Goal: Obtain resource: Obtain resource

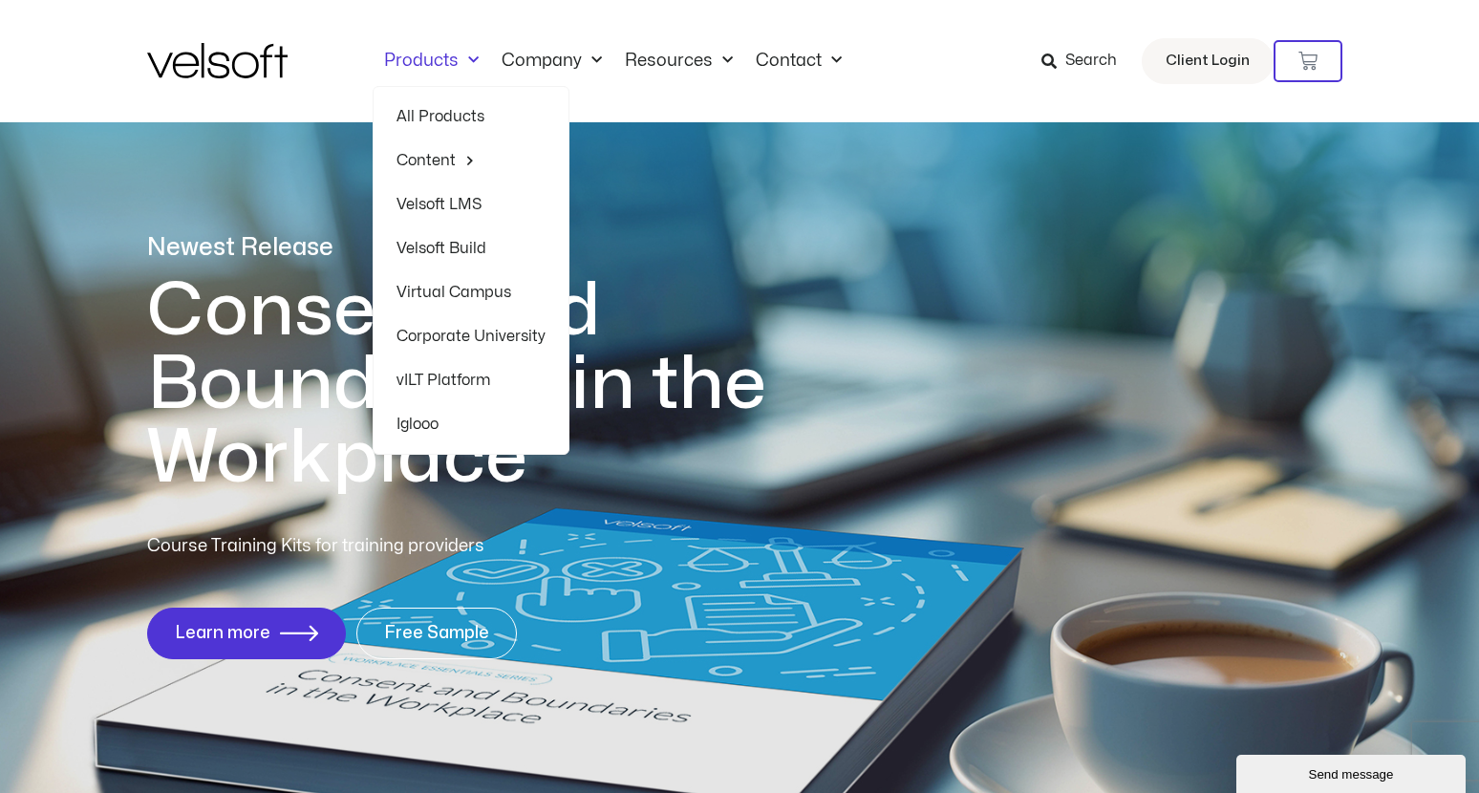
click at [468, 71] on span "Menu" at bounding box center [468, 61] width 20 height 32
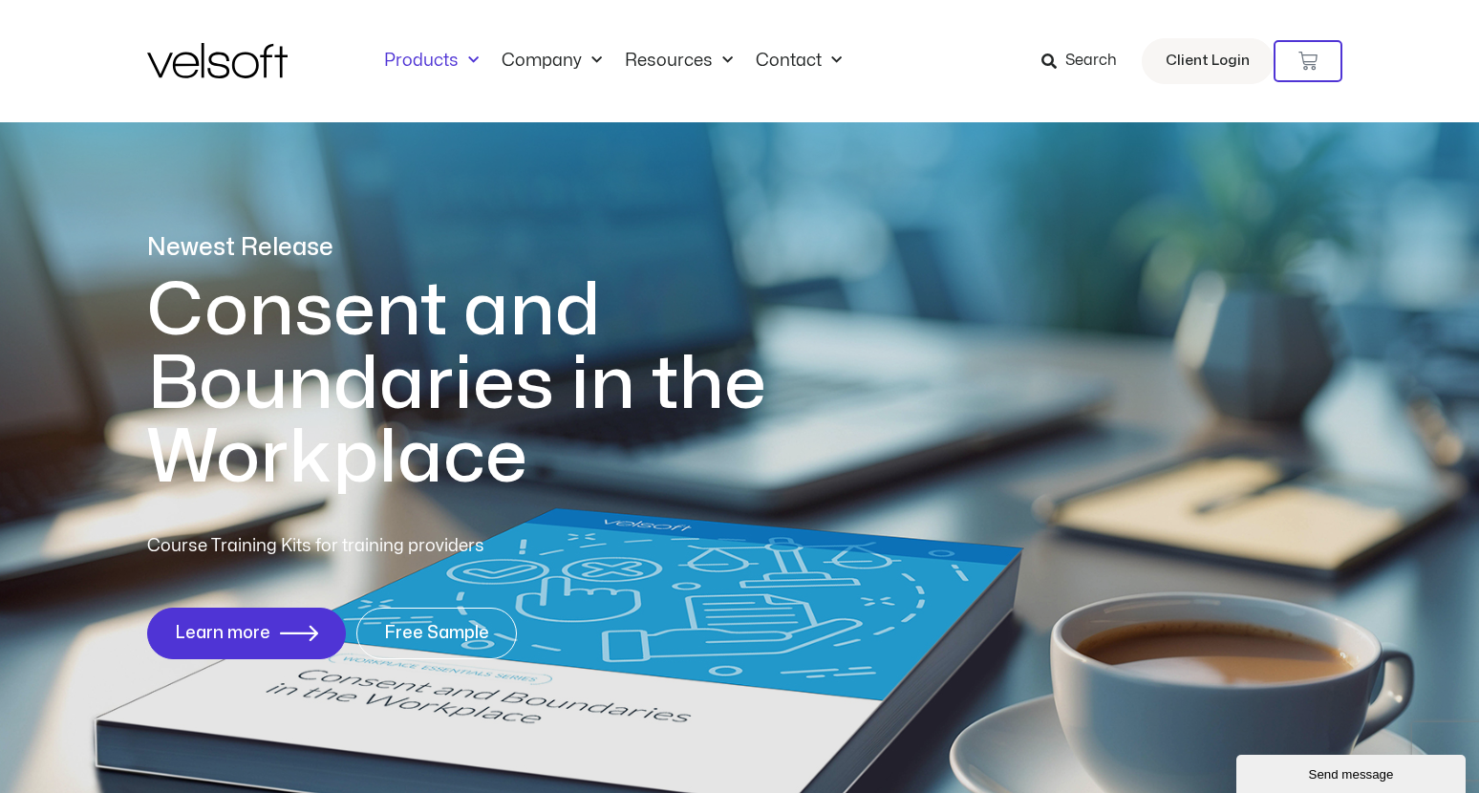
click at [468, 71] on span "Menu" at bounding box center [468, 61] width 20 height 32
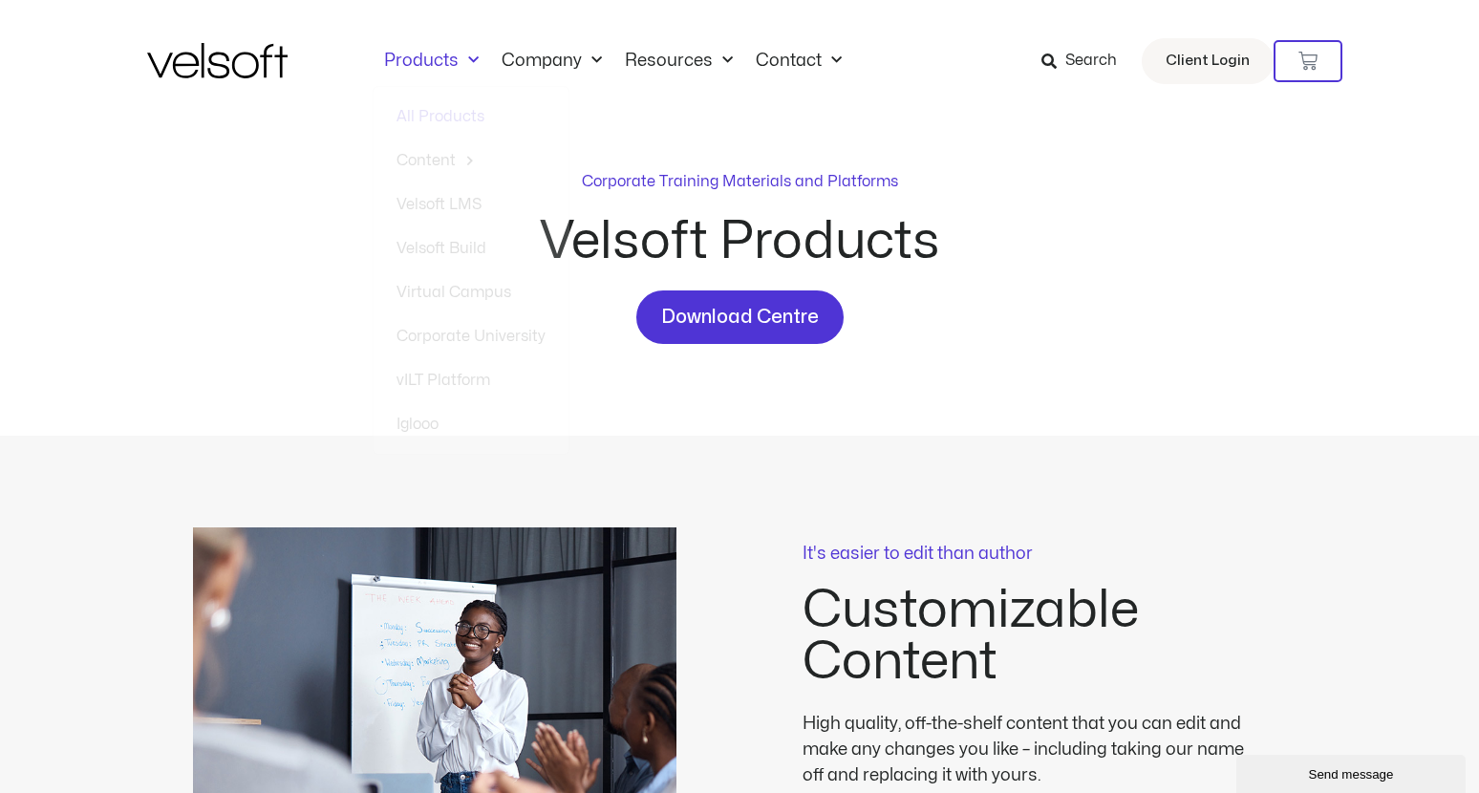
click at [646, 185] on p "Corporate Training Materials and Platforms" at bounding box center [740, 181] width 316 height 23
click at [714, 314] on span "Download Centre" at bounding box center [740, 317] width 158 height 31
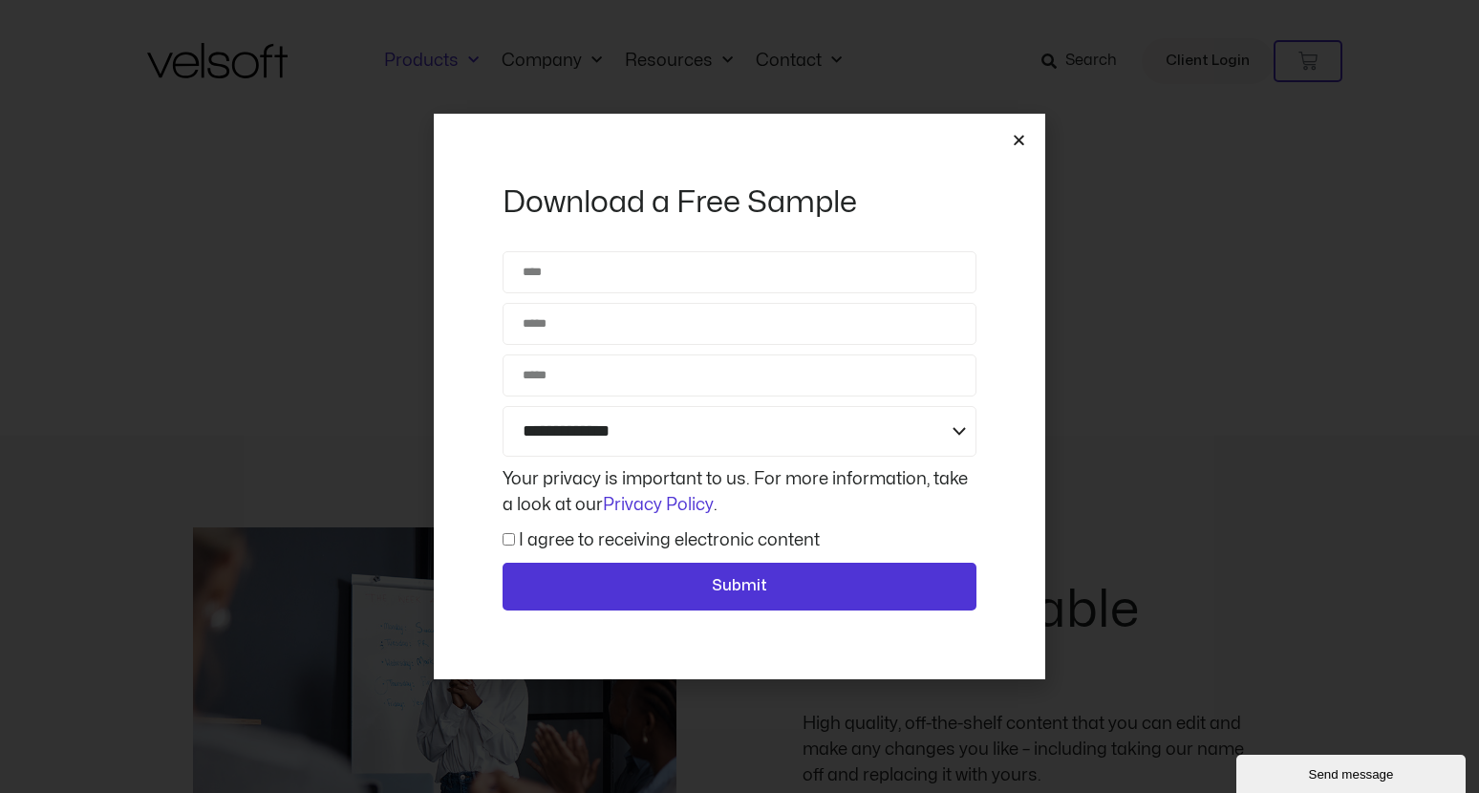
click at [1015, 143] on icon "Close" at bounding box center [1019, 140] width 14 height 14
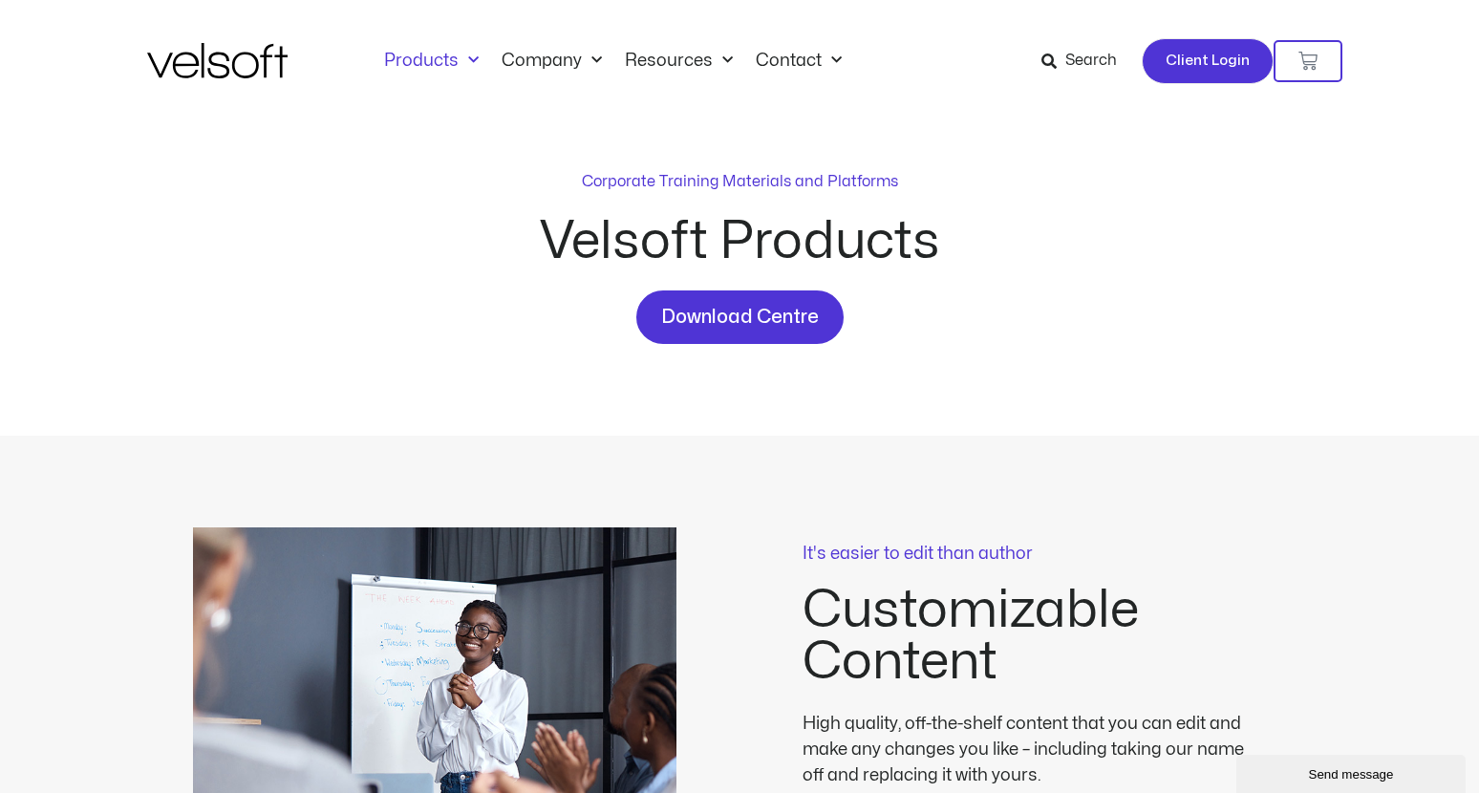
click at [1183, 63] on span "Client Login" at bounding box center [1207, 61] width 84 height 25
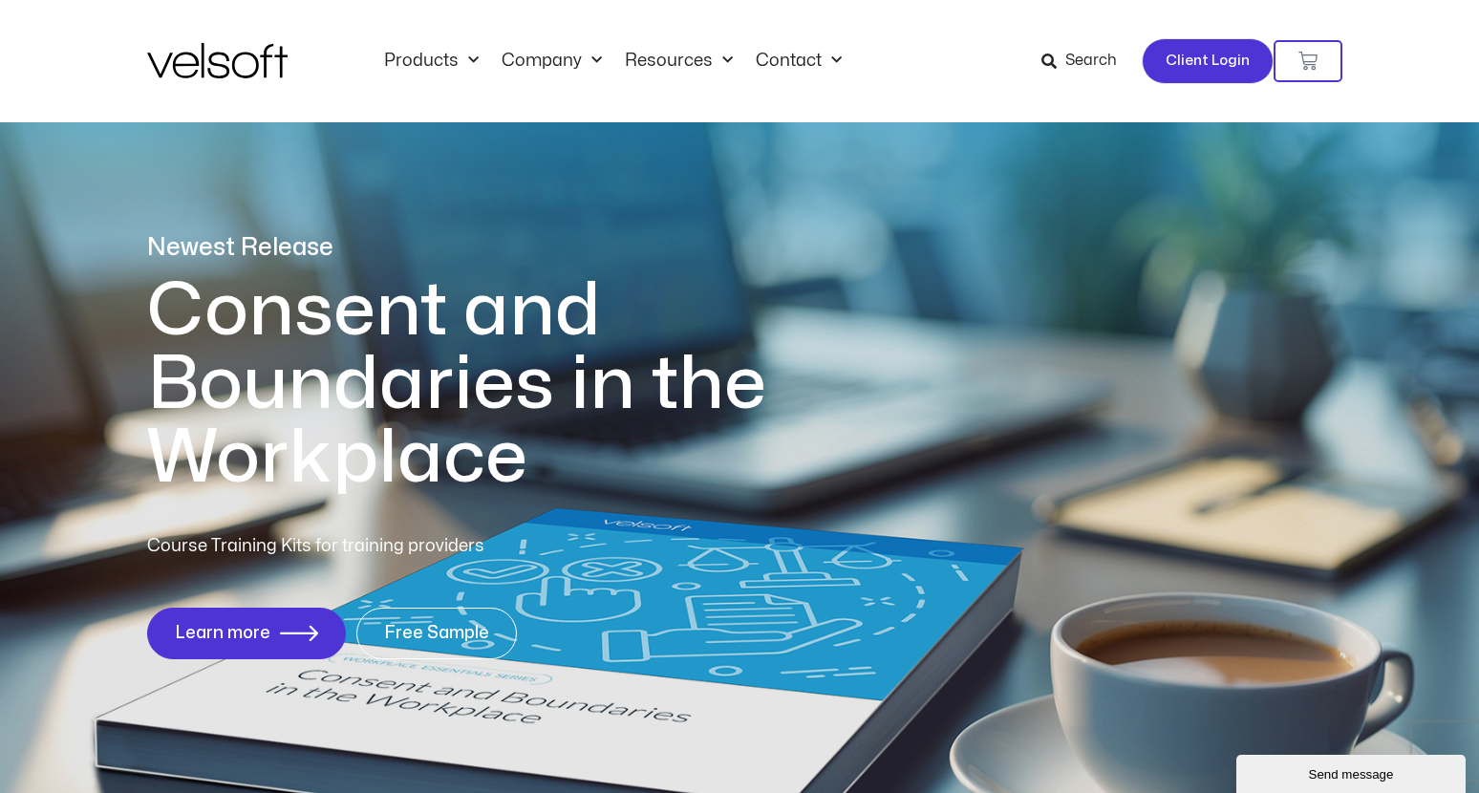
click at [1216, 70] on span "Client Login" at bounding box center [1207, 61] width 84 height 25
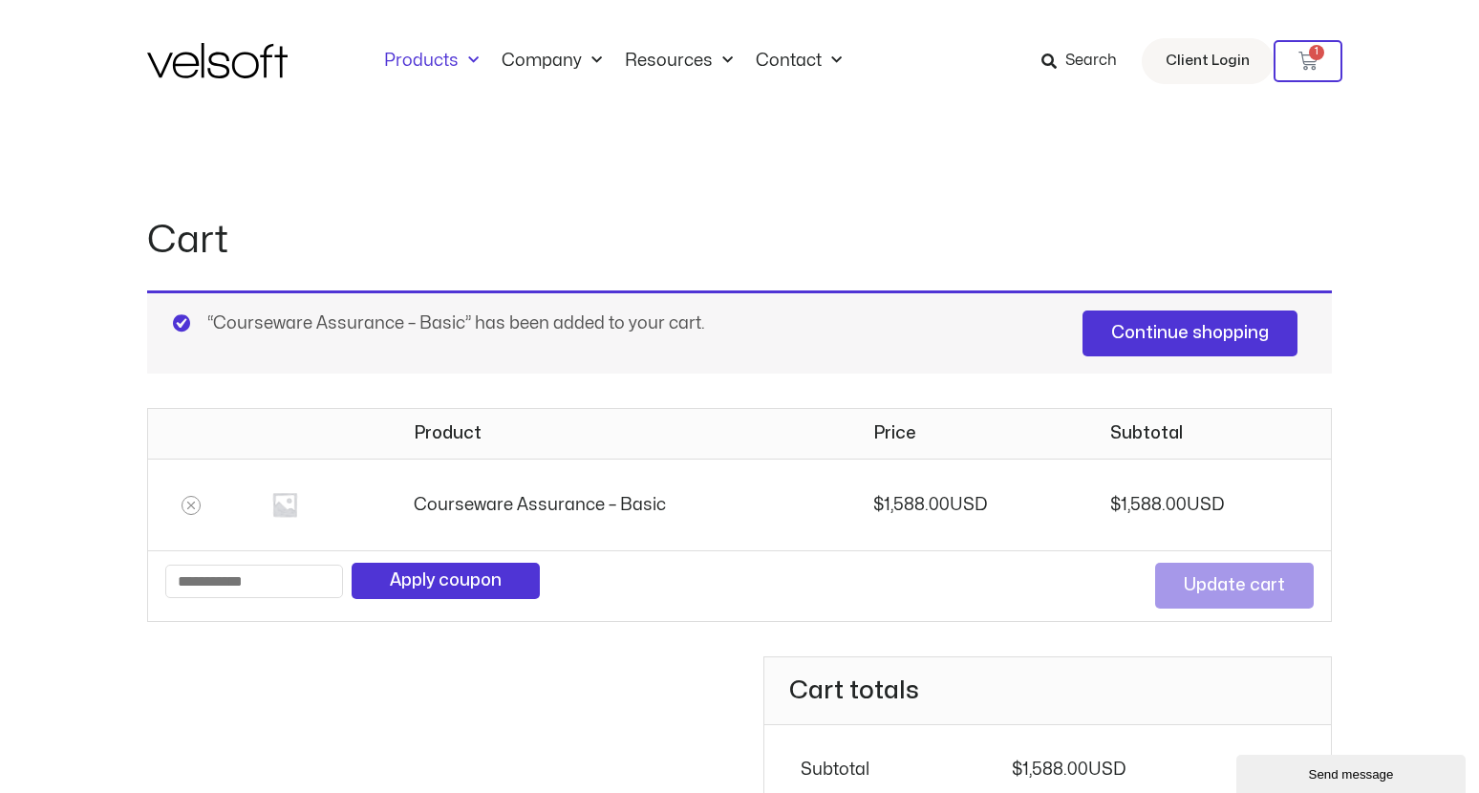
click at [397, 65] on link "Products" at bounding box center [431, 61] width 117 height 21
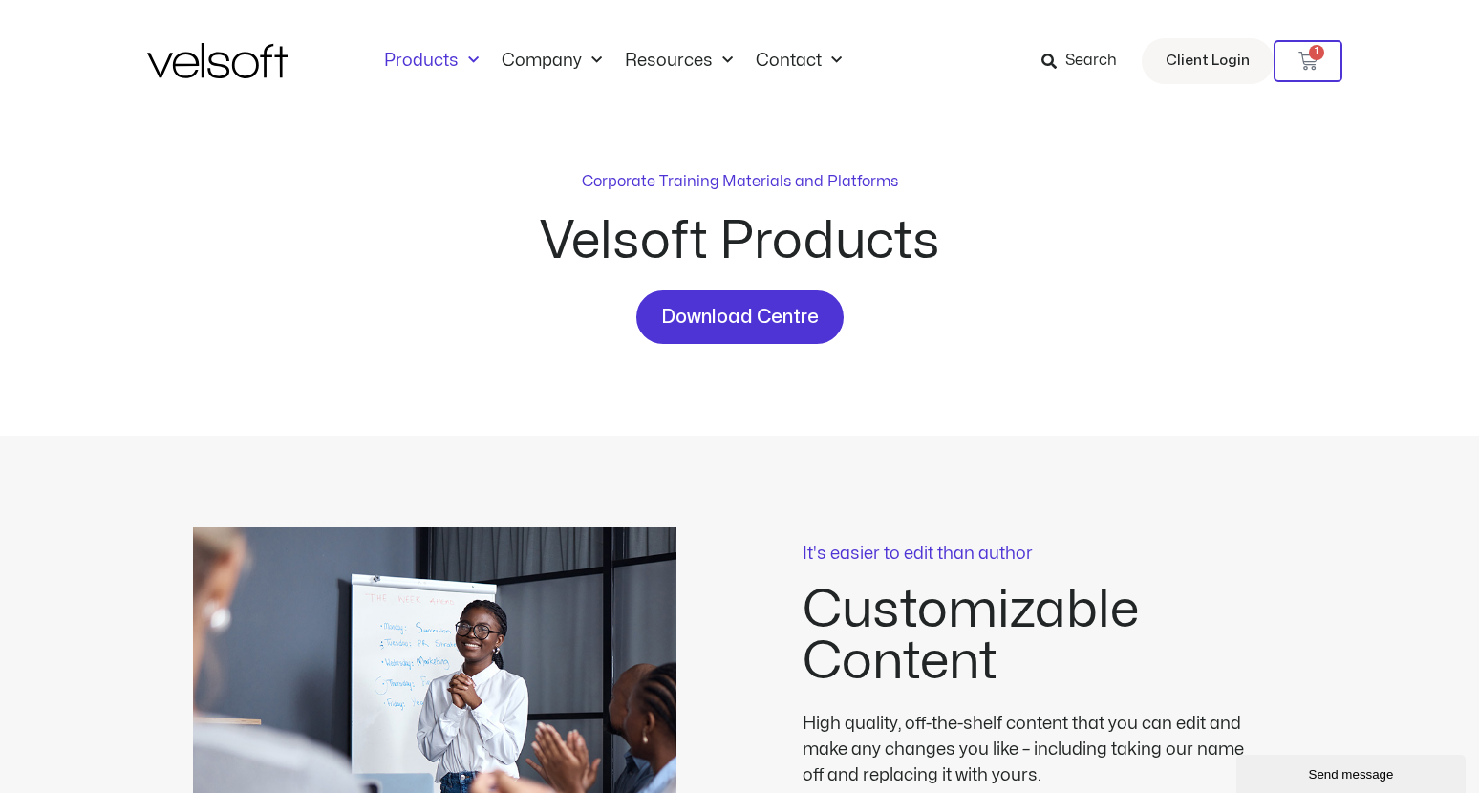
click at [1090, 62] on span "Search" at bounding box center [1091, 61] width 52 height 25
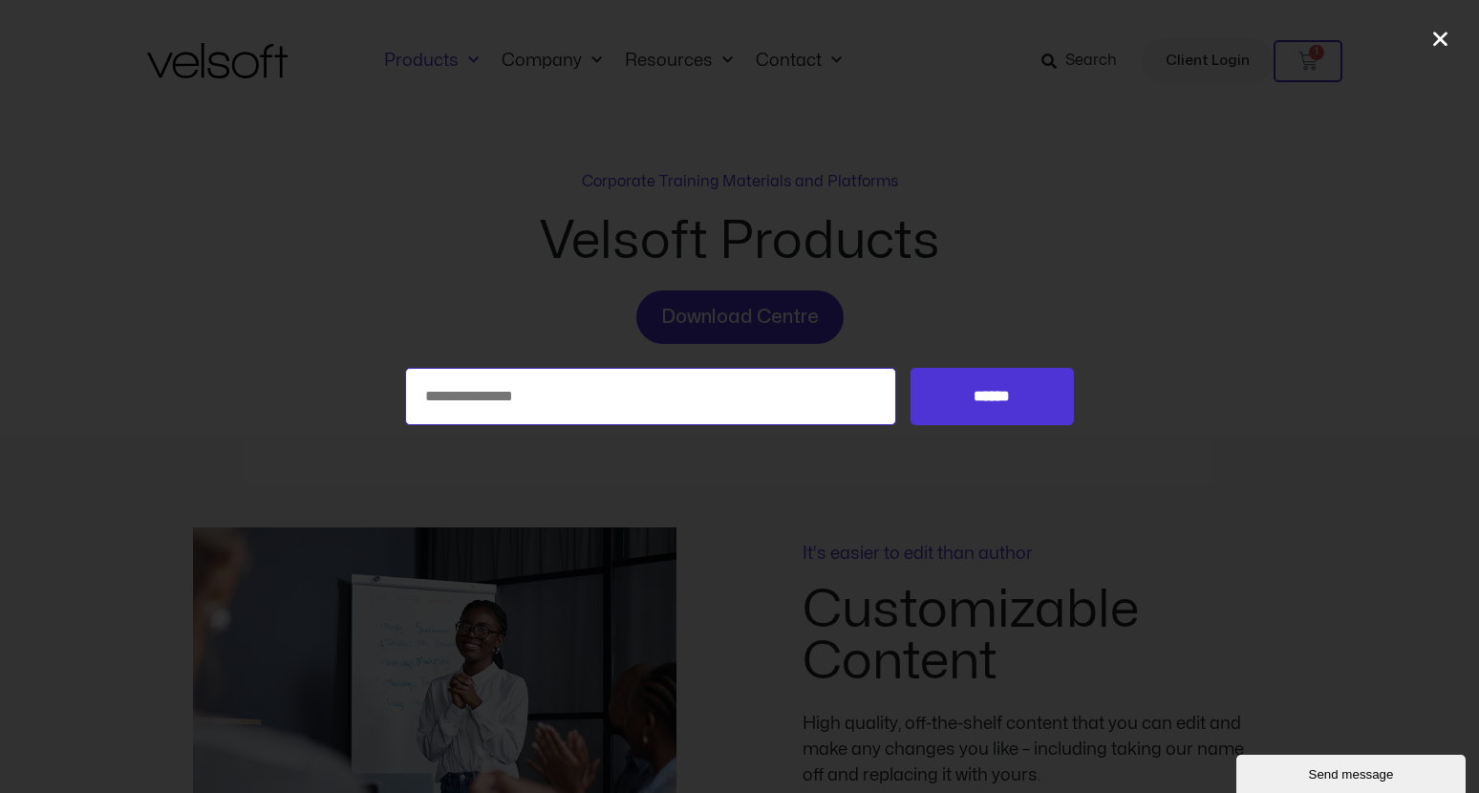
click at [531, 404] on input "Search for:" at bounding box center [650, 396] width 491 height 57
type input "********"
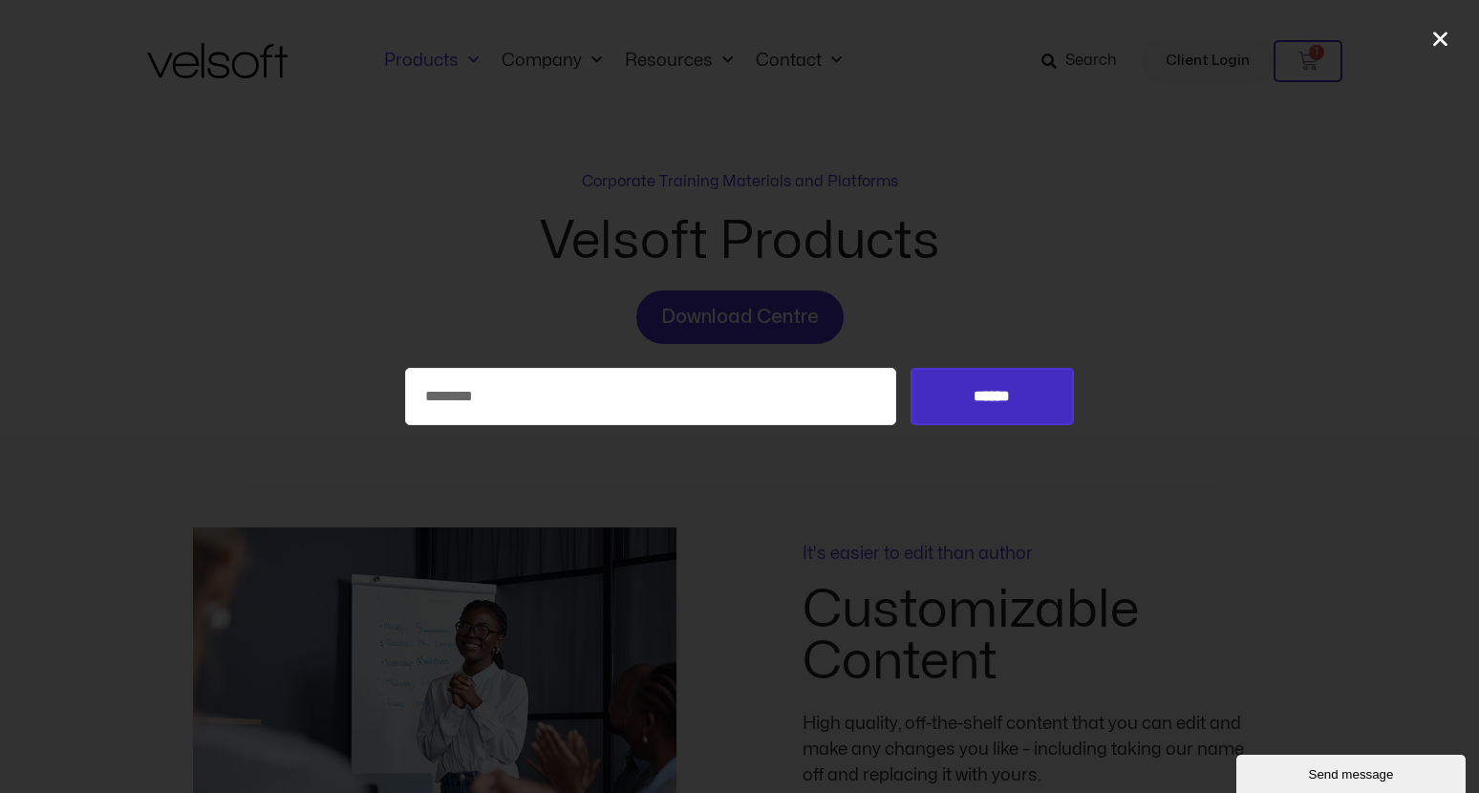
click at [991, 396] on input "******" at bounding box center [991, 396] width 163 height 57
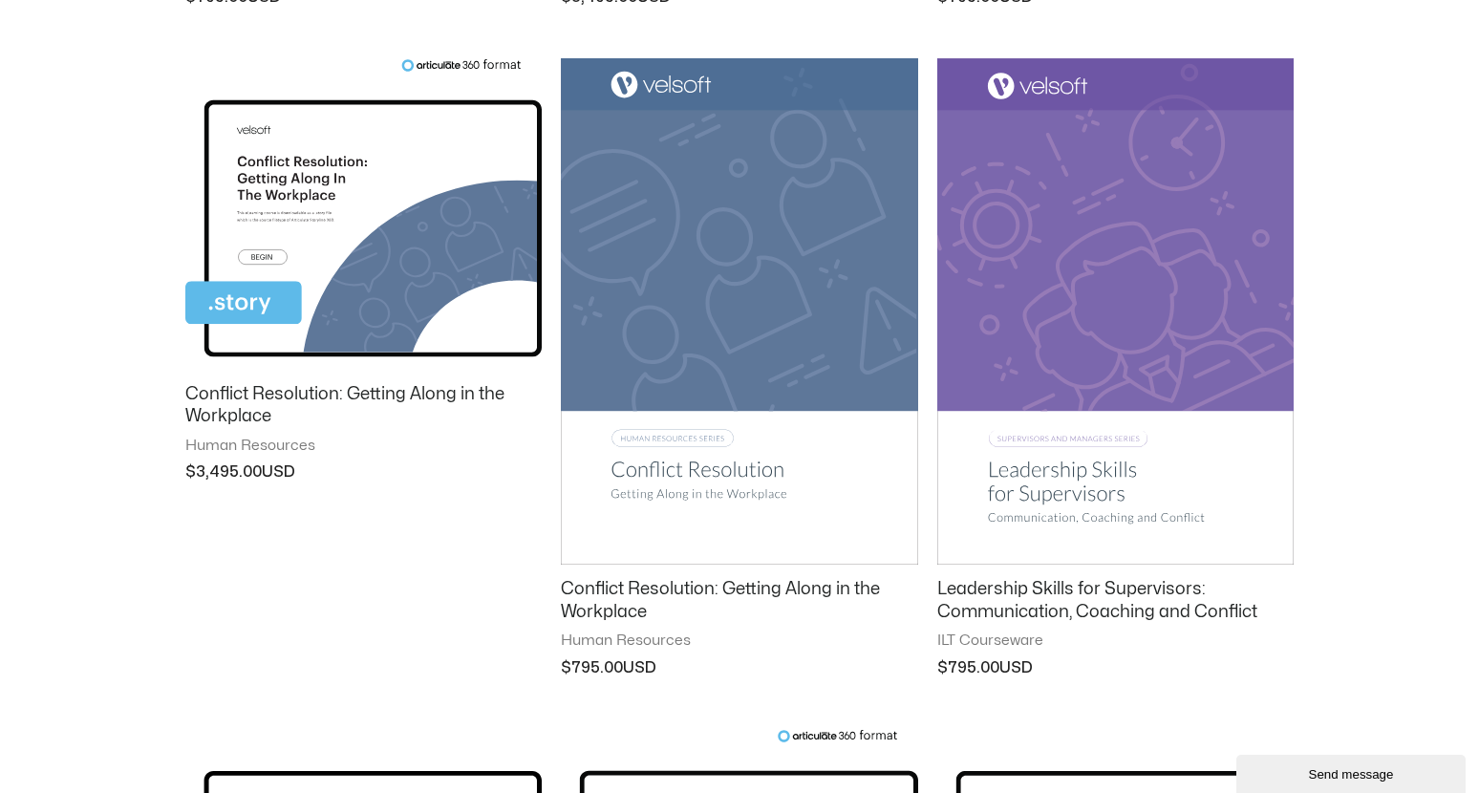
scroll to position [287, 0]
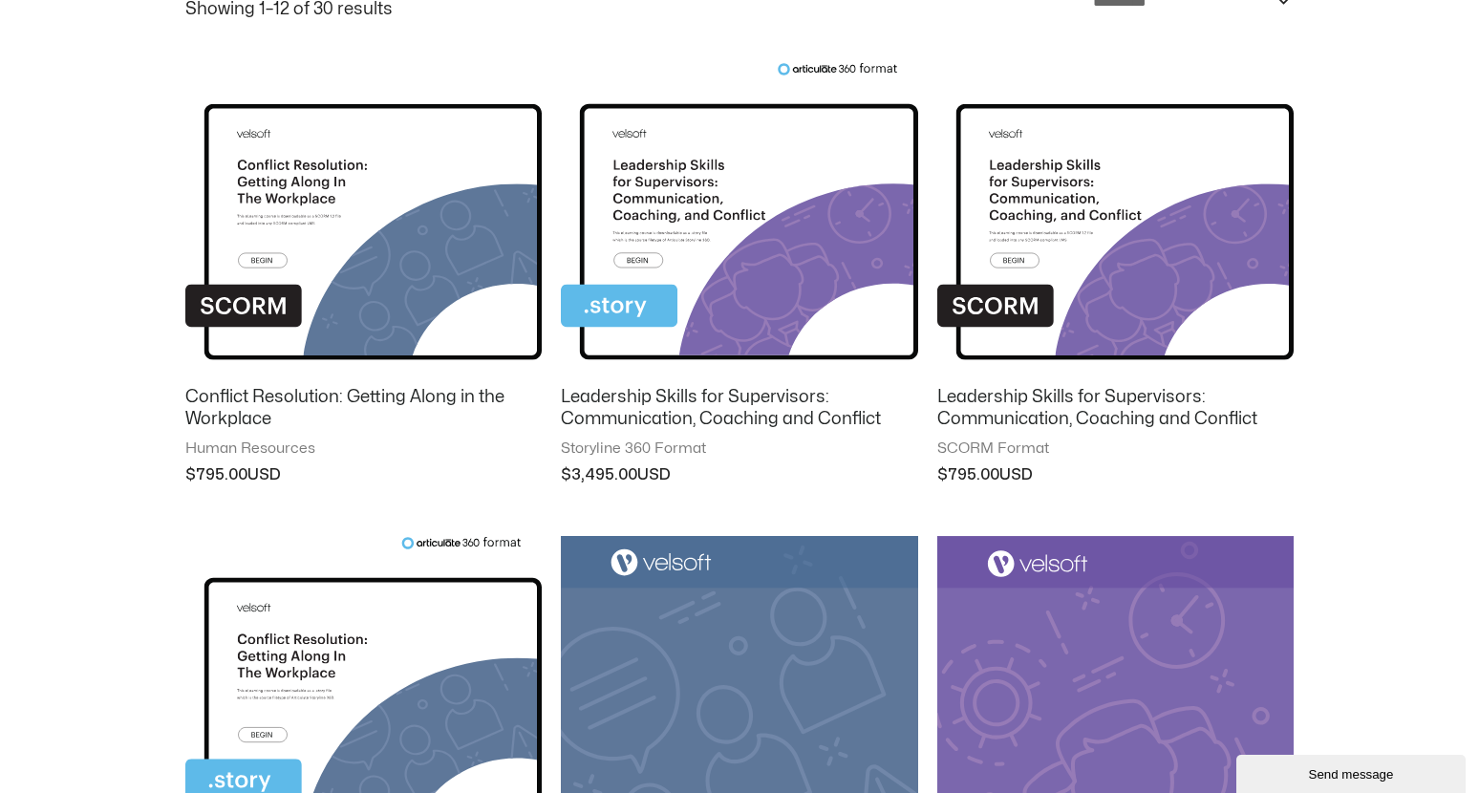
click at [645, 263] on img at bounding box center [739, 217] width 356 height 310
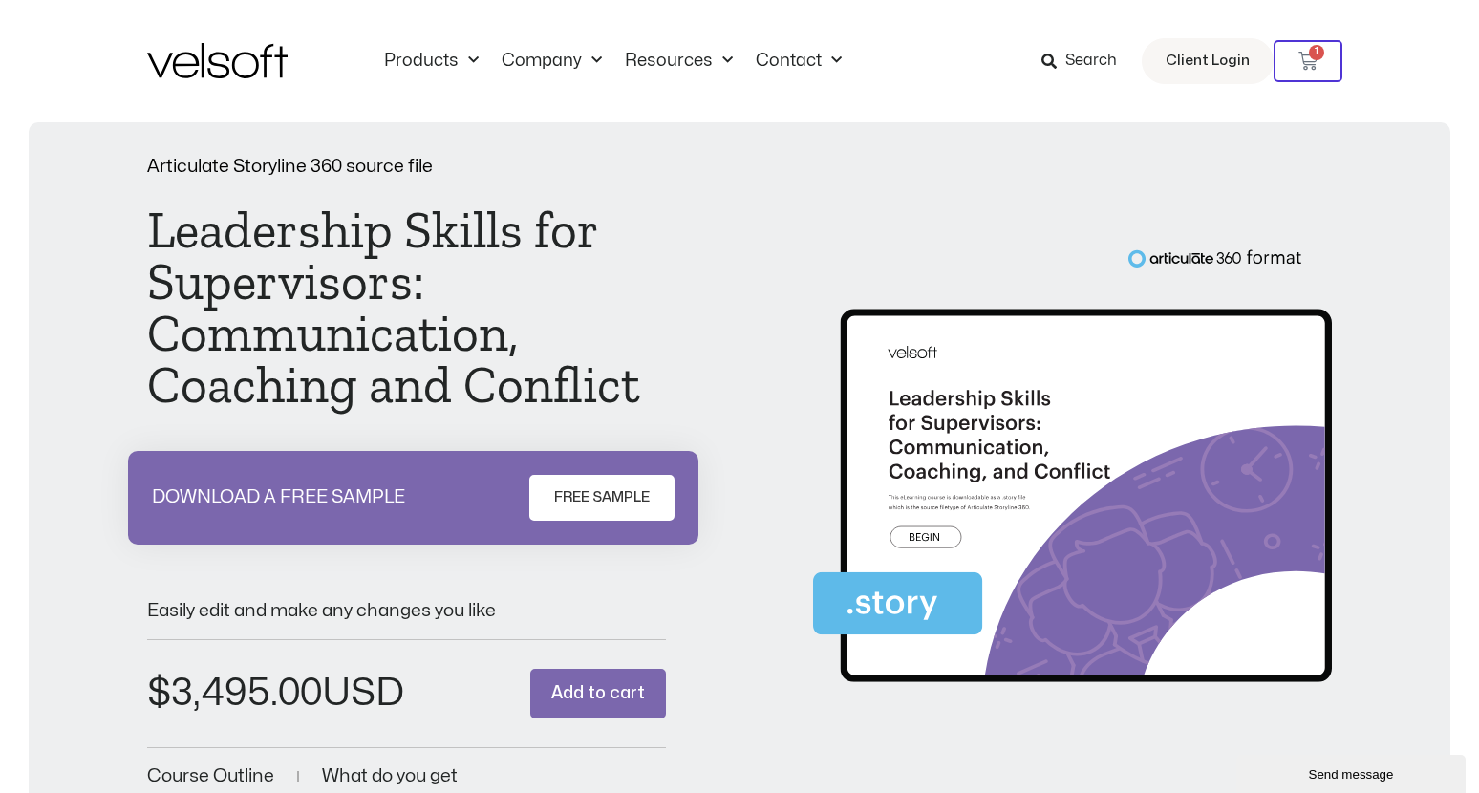
click at [585, 493] on span "FREE SAMPLE" at bounding box center [602, 497] width 96 height 23
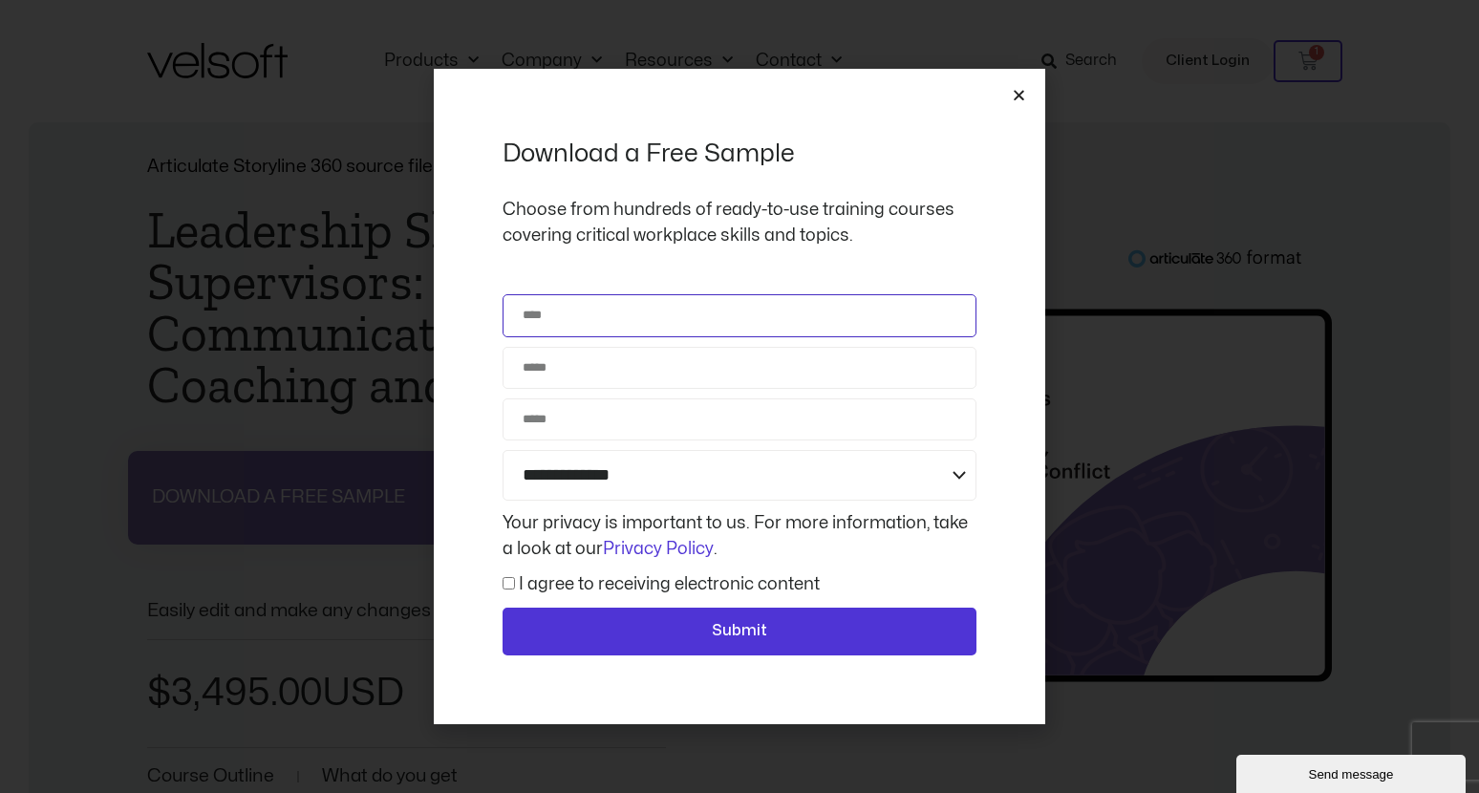
click at [567, 322] on input "Name" at bounding box center [739, 315] width 474 height 42
type input "**********"
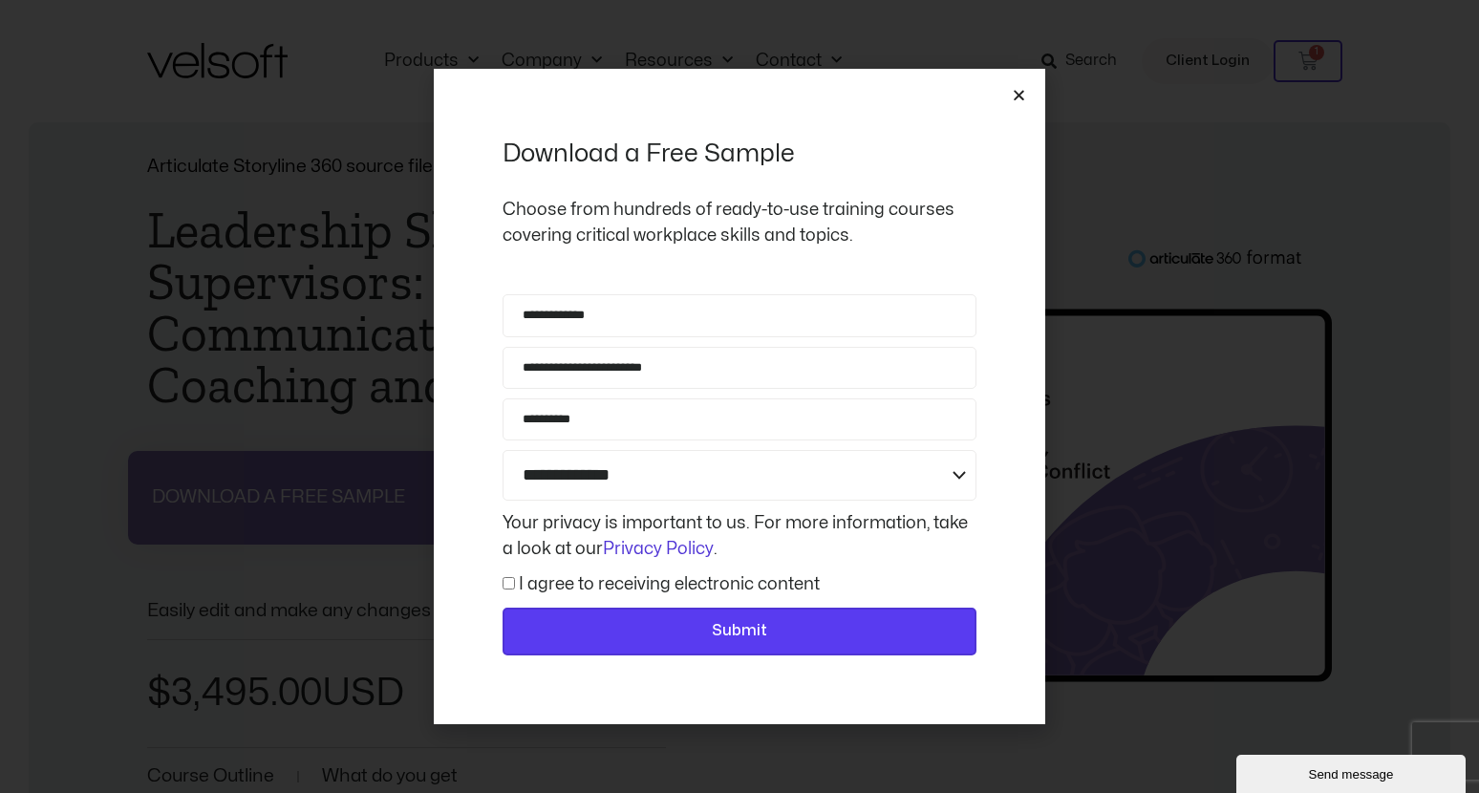
click at [590, 629] on span "Submit" at bounding box center [739, 631] width 424 height 25
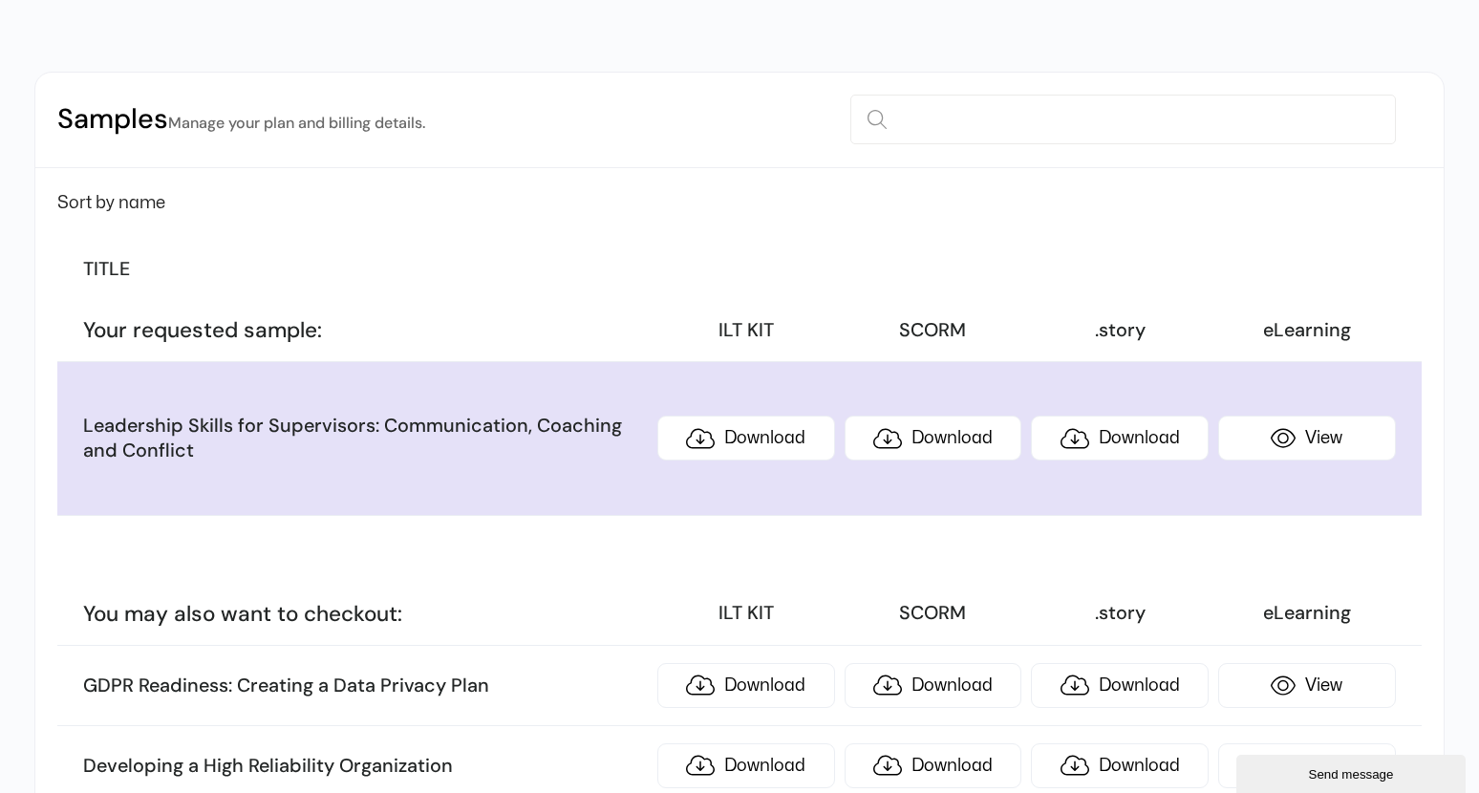
scroll to position [191, 0]
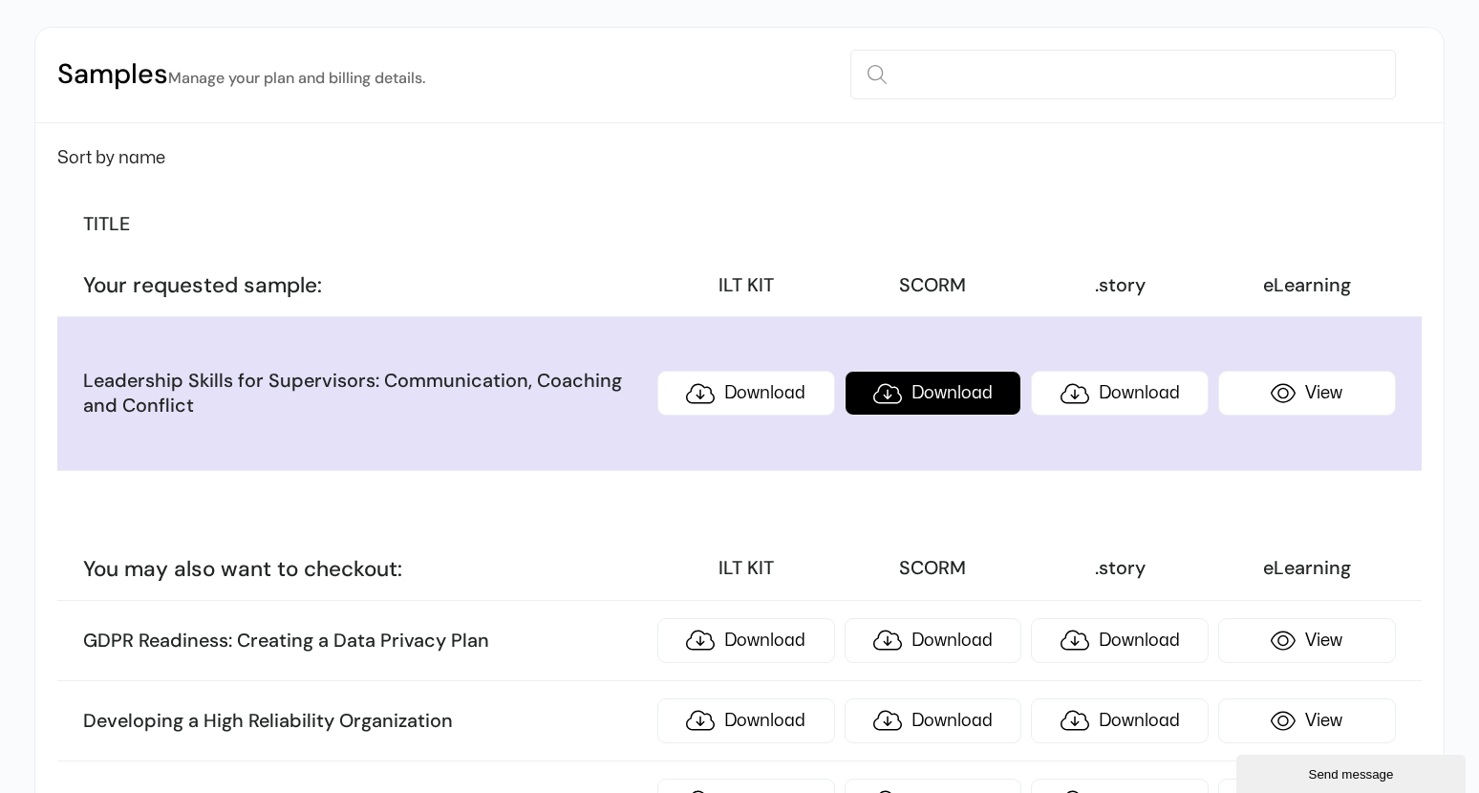
click at [942, 387] on link "Download" at bounding box center [933, 393] width 178 height 45
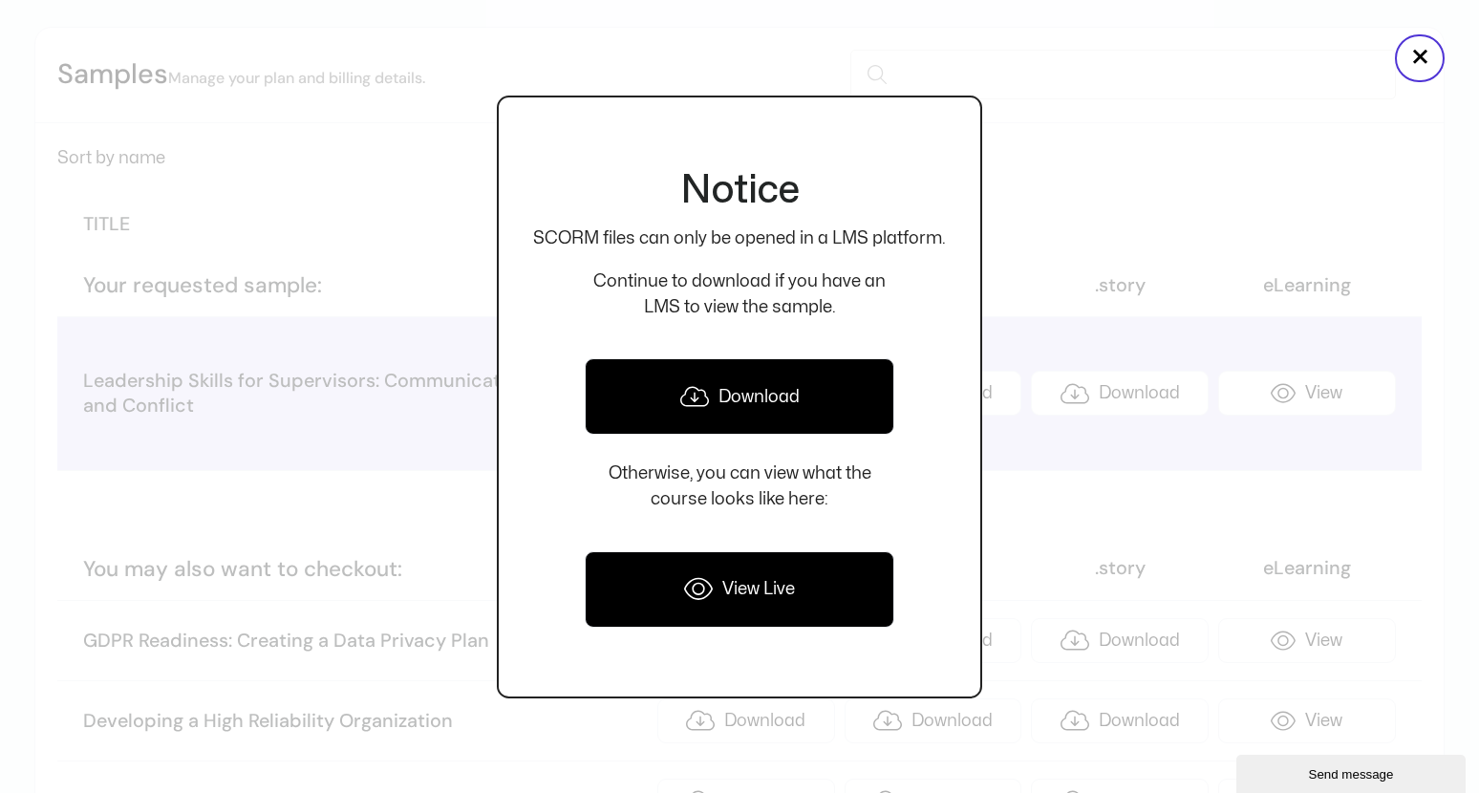
click at [737, 405] on link "Download" at bounding box center [739, 396] width 309 height 76
click at [664, 599] on link "View Live" at bounding box center [739, 589] width 309 height 76
click at [1024, 246] on div at bounding box center [739, 396] width 1479 height 793
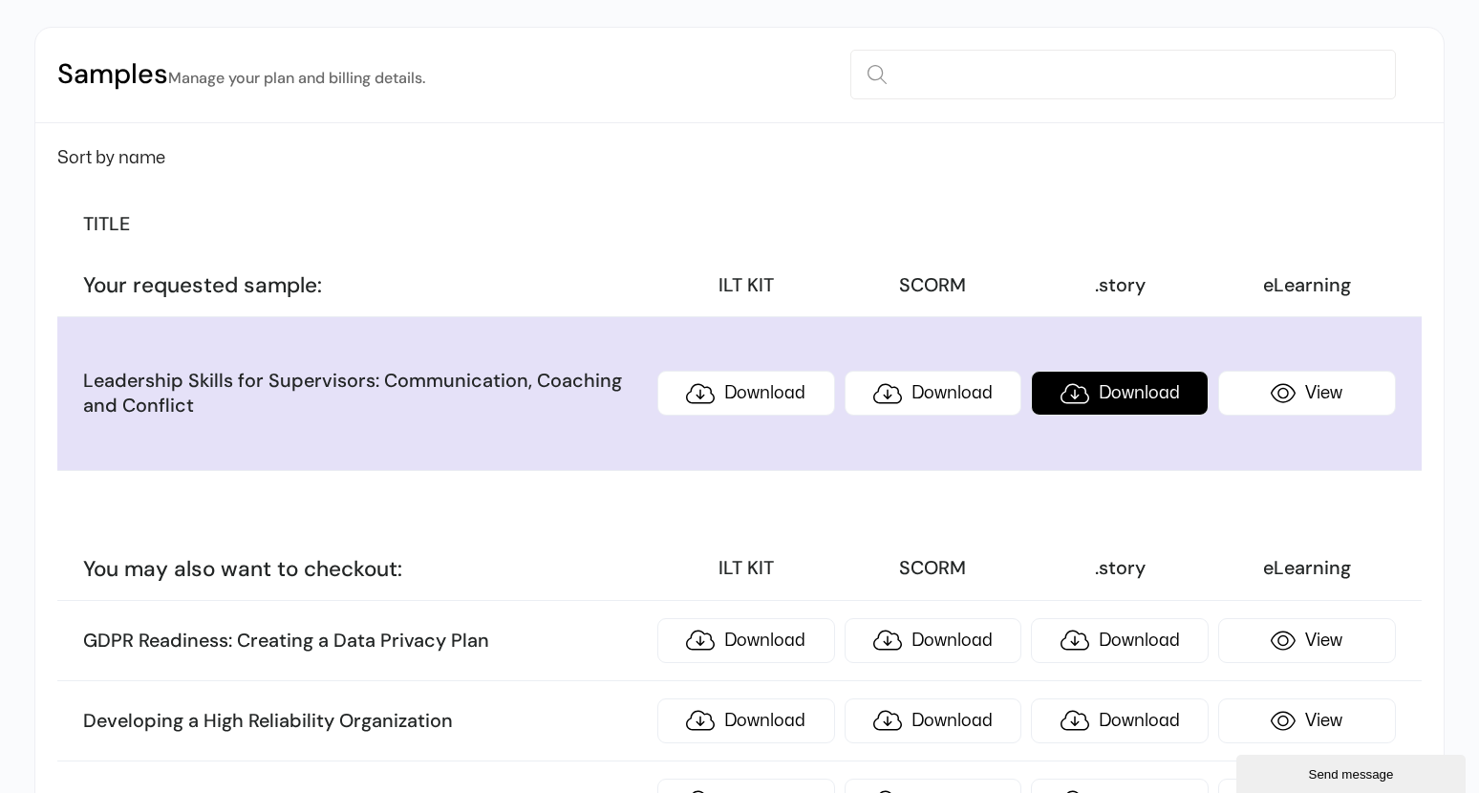
click at [1117, 388] on link "Download" at bounding box center [1120, 393] width 178 height 45
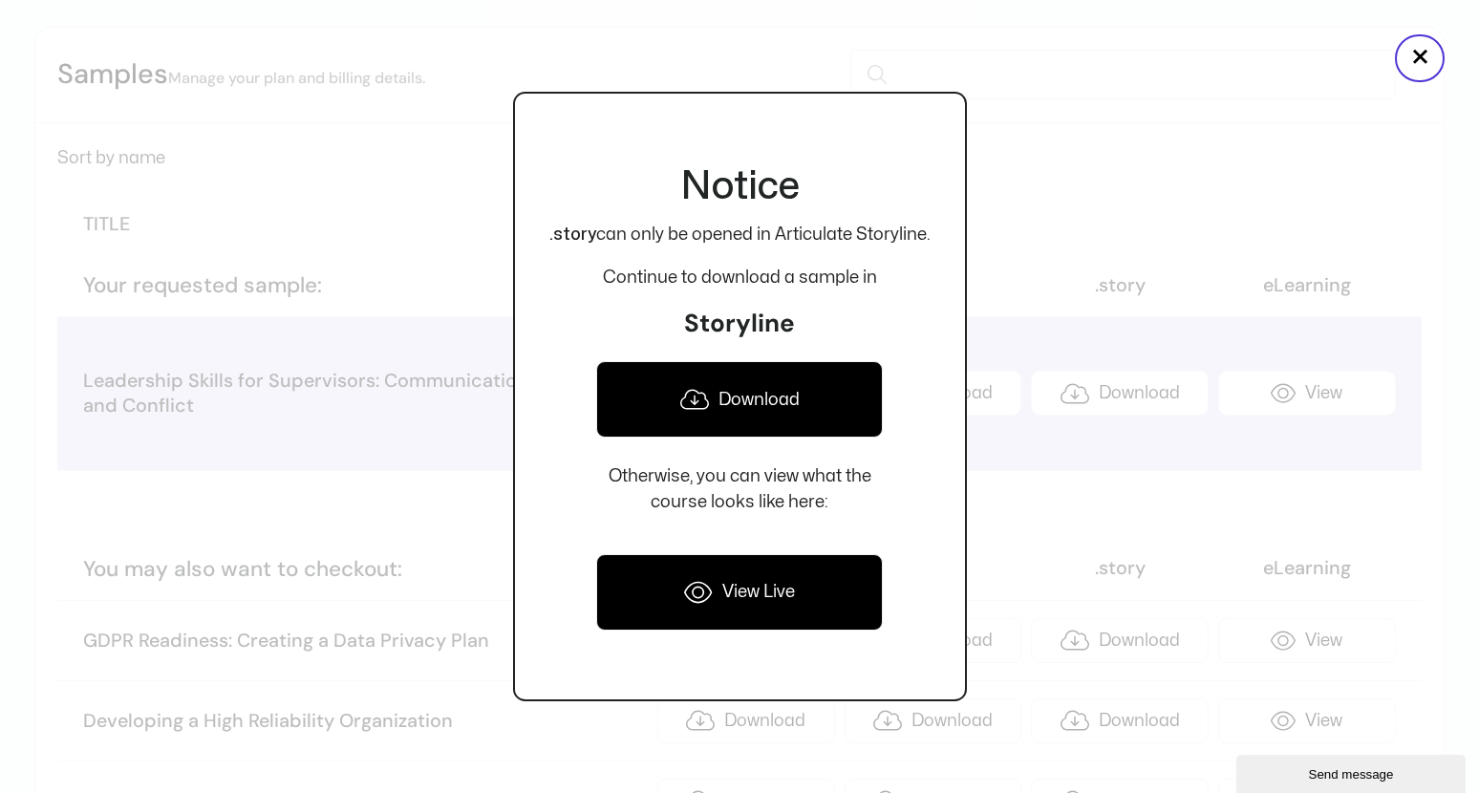
click at [743, 598] on link "View Live" at bounding box center [739, 592] width 286 height 76
click at [1070, 151] on div at bounding box center [739, 396] width 1479 height 793
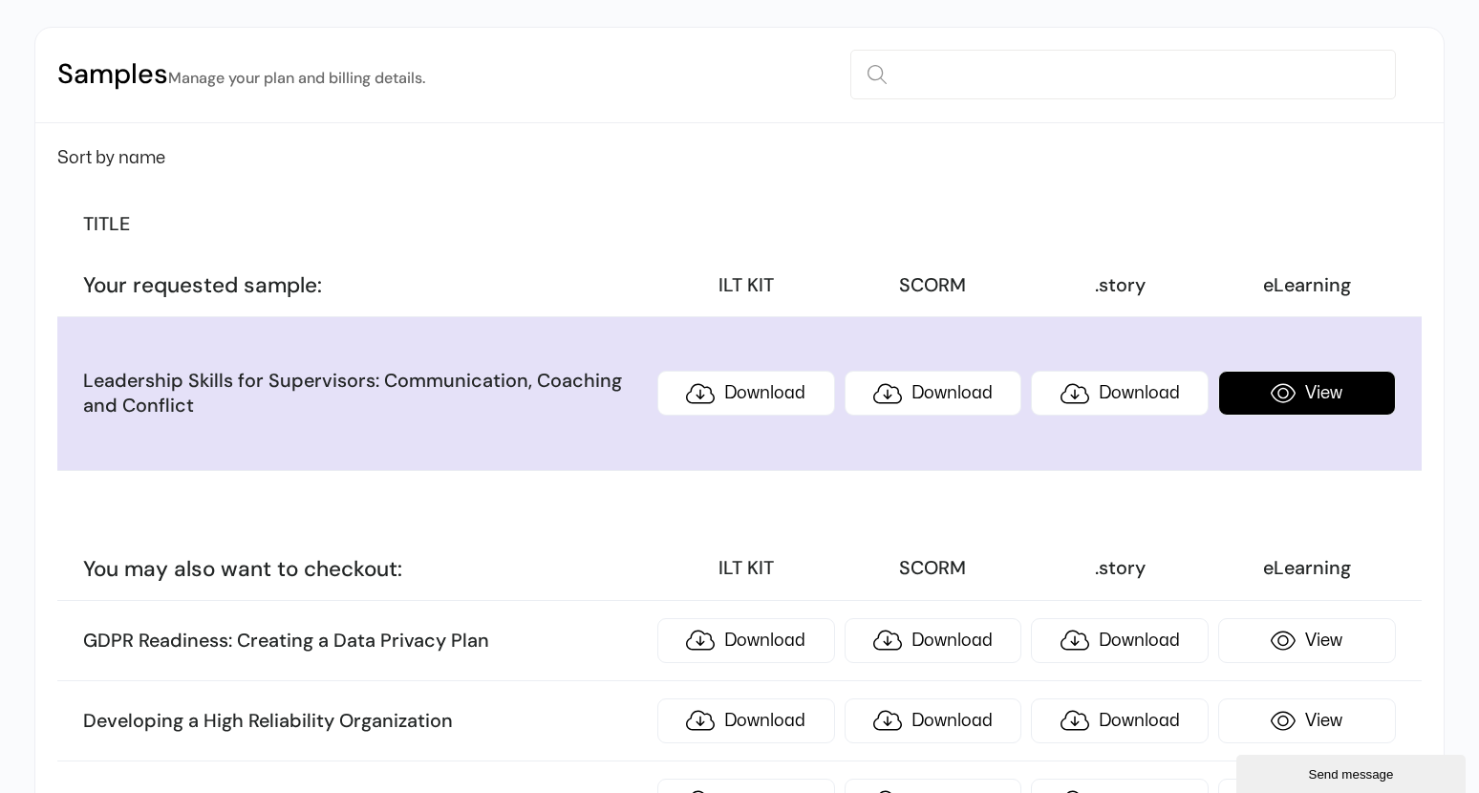
click at [1303, 400] on link "View" at bounding box center [1307, 393] width 178 height 45
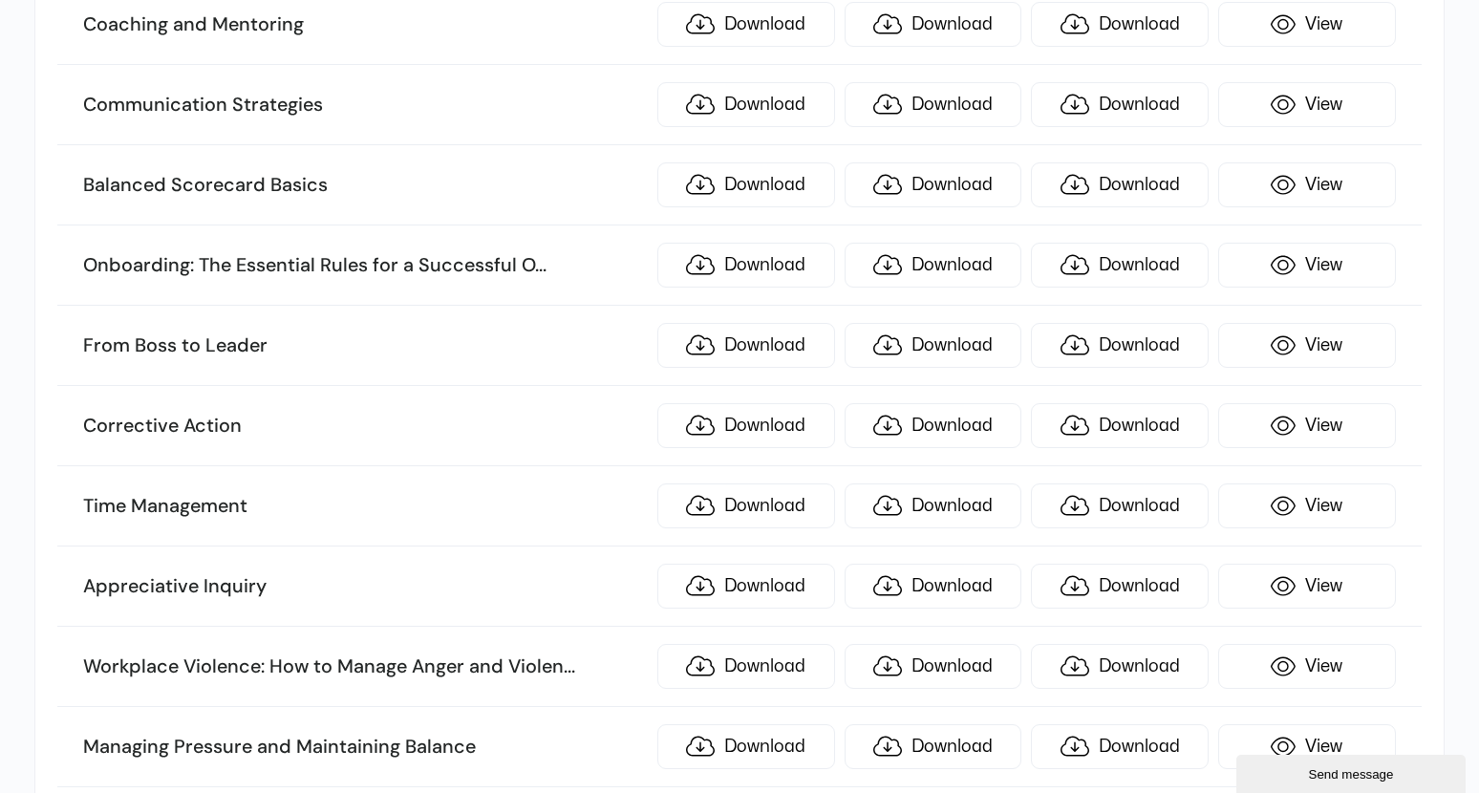
scroll to position [2197, 0]
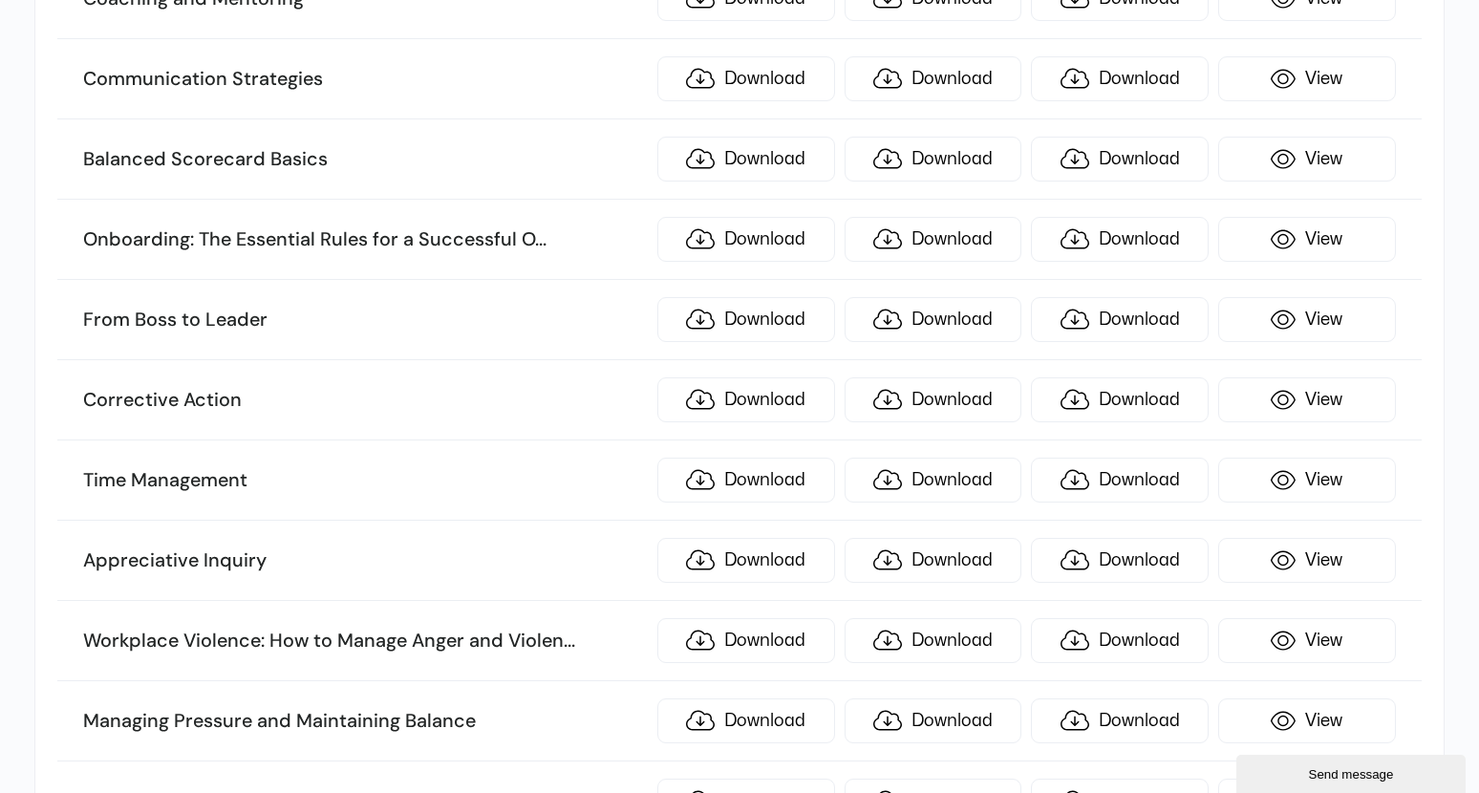
drag, startPoint x: 394, startPoint y: 543, endPoint x: -116, endPoint y: 720, distance: 540.1
drag, startPoint x: -116, startPoint y: 720, endPoint x: 394, endPoint y: 516, distance: 549.5
click at [394, 516] on li "Time Management Download Download Download View" at bounding box center [738, 480] width 1363 height 80
click at [1340, 775] on div "Send message" at bounding box center [1350, 774] width 201 height 14
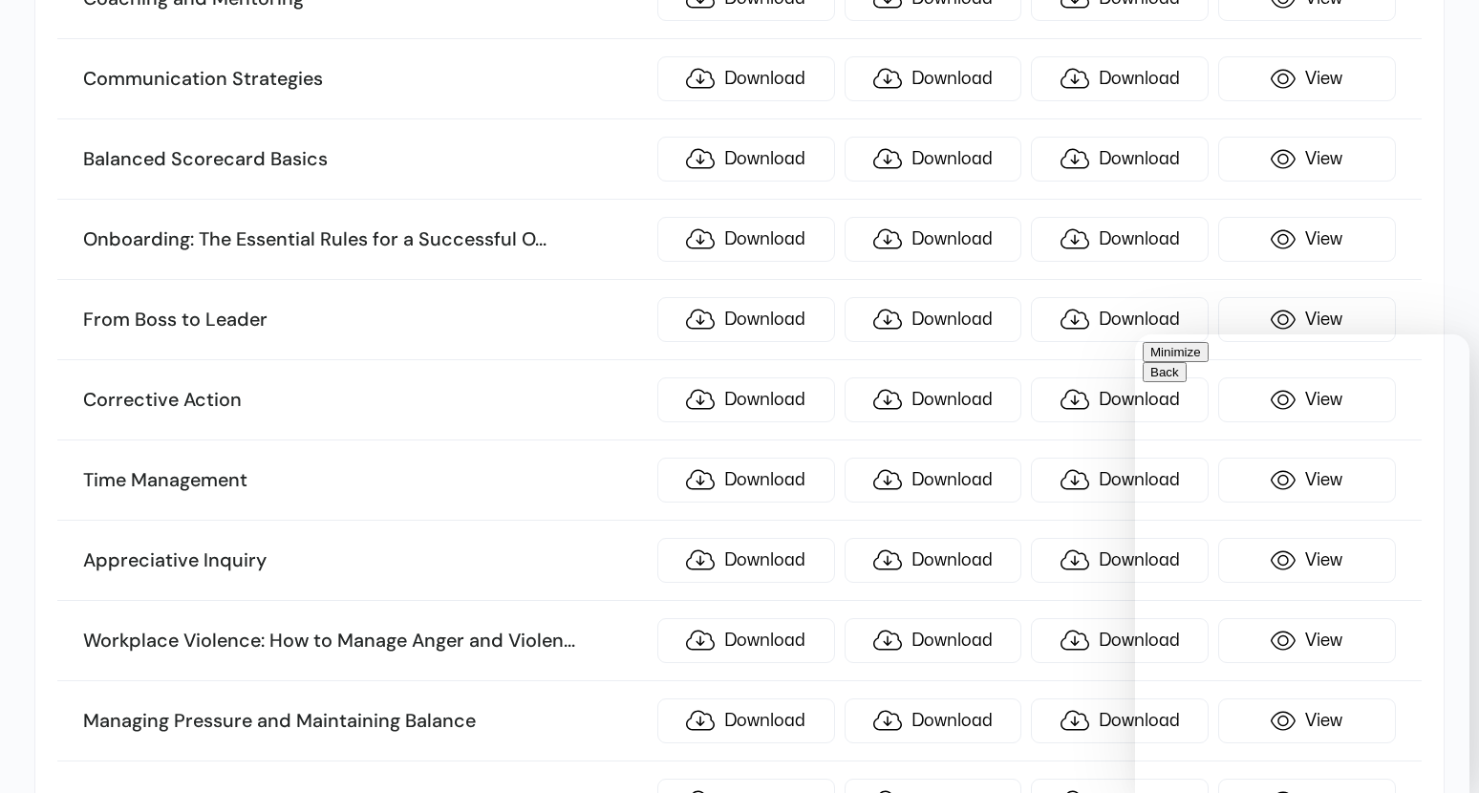
type input "******"
type input "**********"
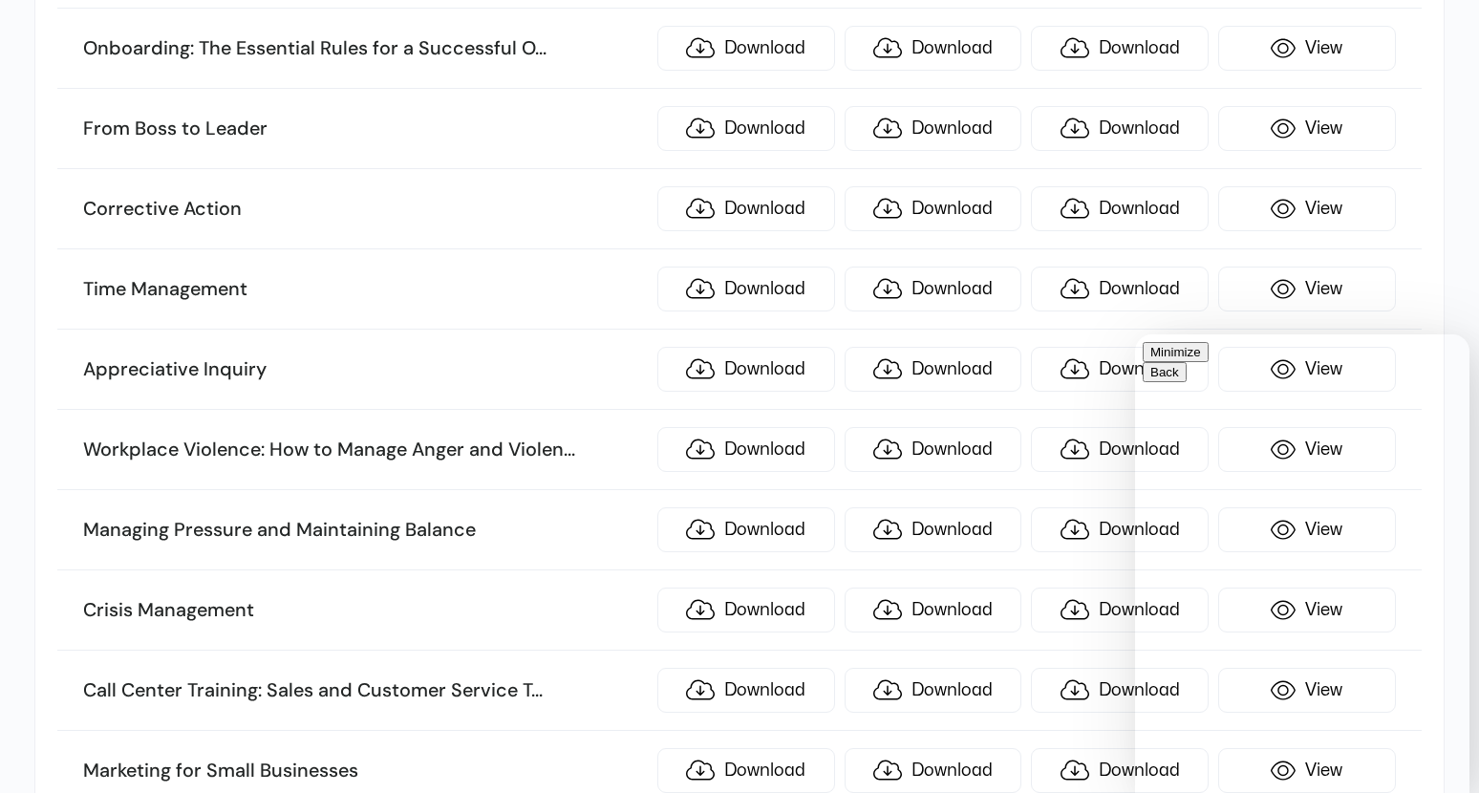
type textarea "**********"
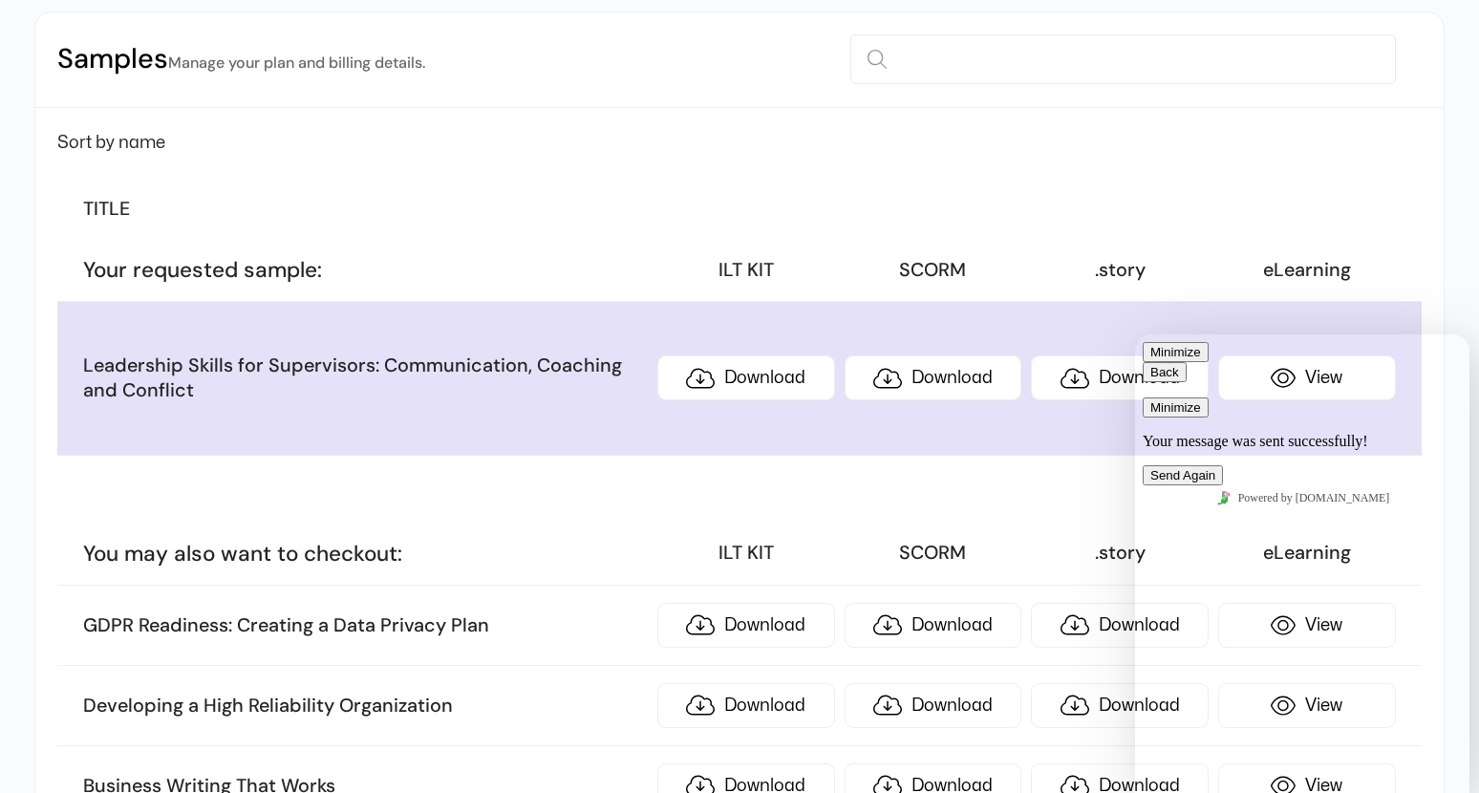
scroll to position [0, 0]
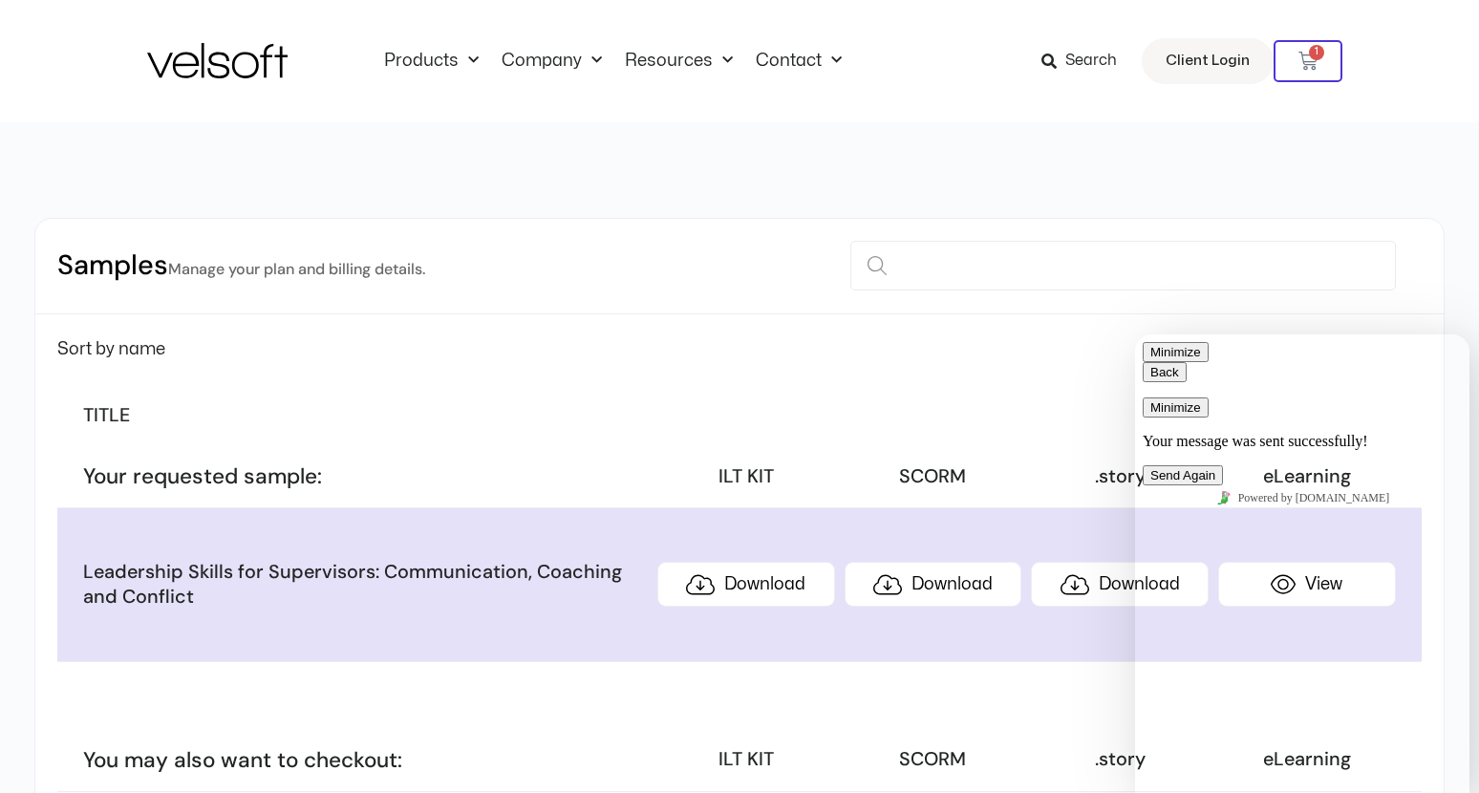
click at [1208, 397] on button "Minimize" at bounding box center [1175, 407] width 66 height 20
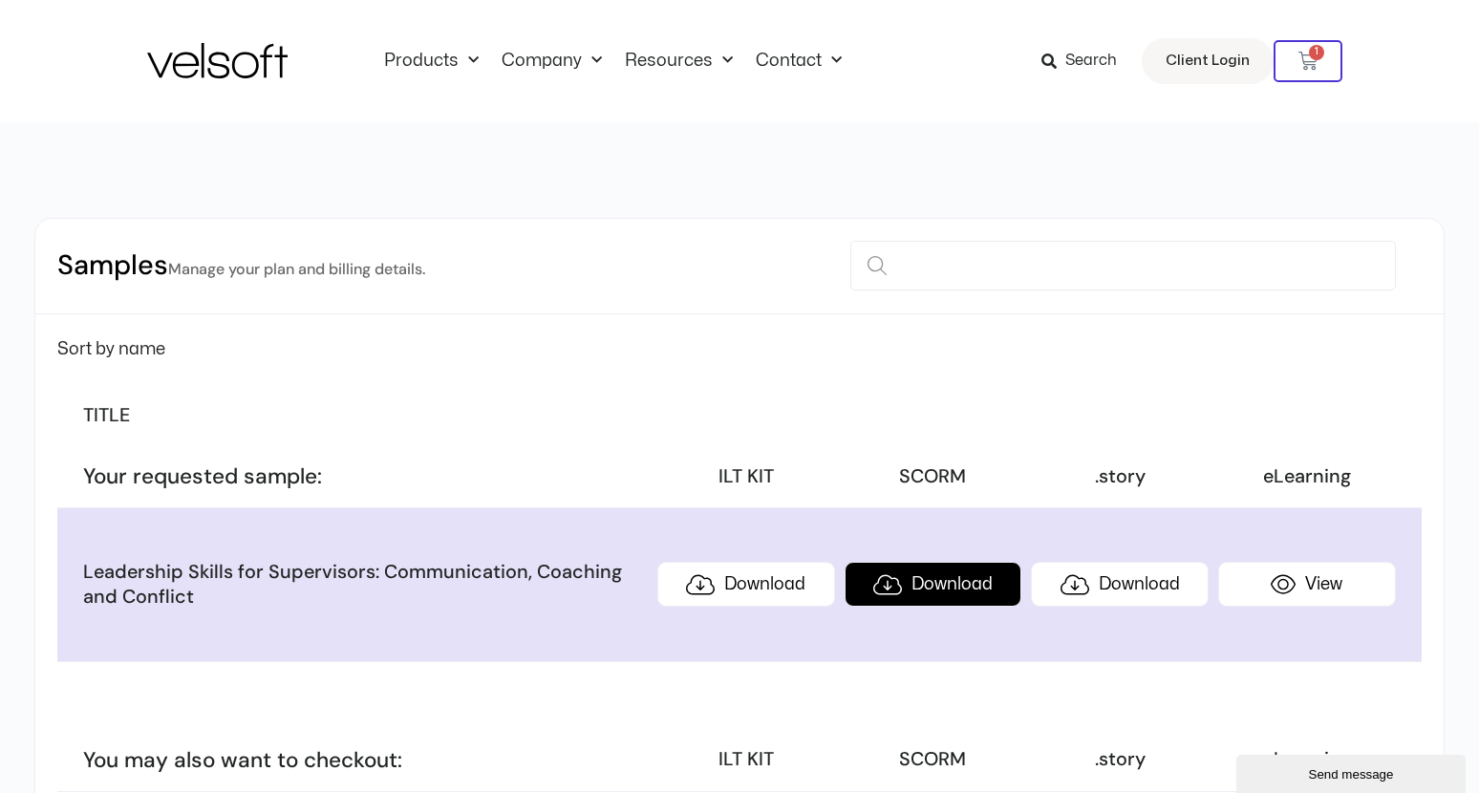
click at [980, 588] on link "Download" at bounding box center [933, 584] width 178 height 45
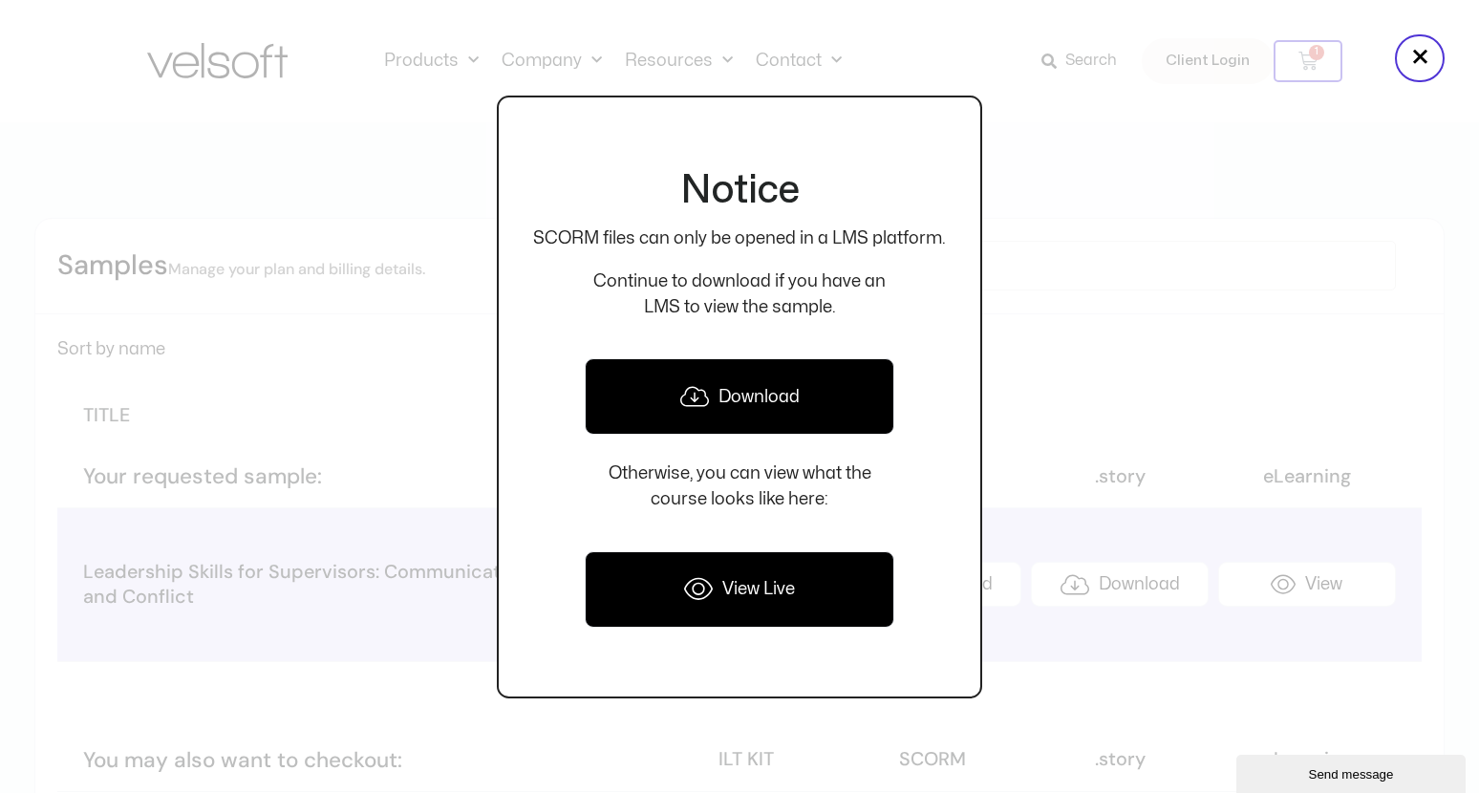
click at [1023, 430] on div at bounding box center [739, 396] width 1479 height 793
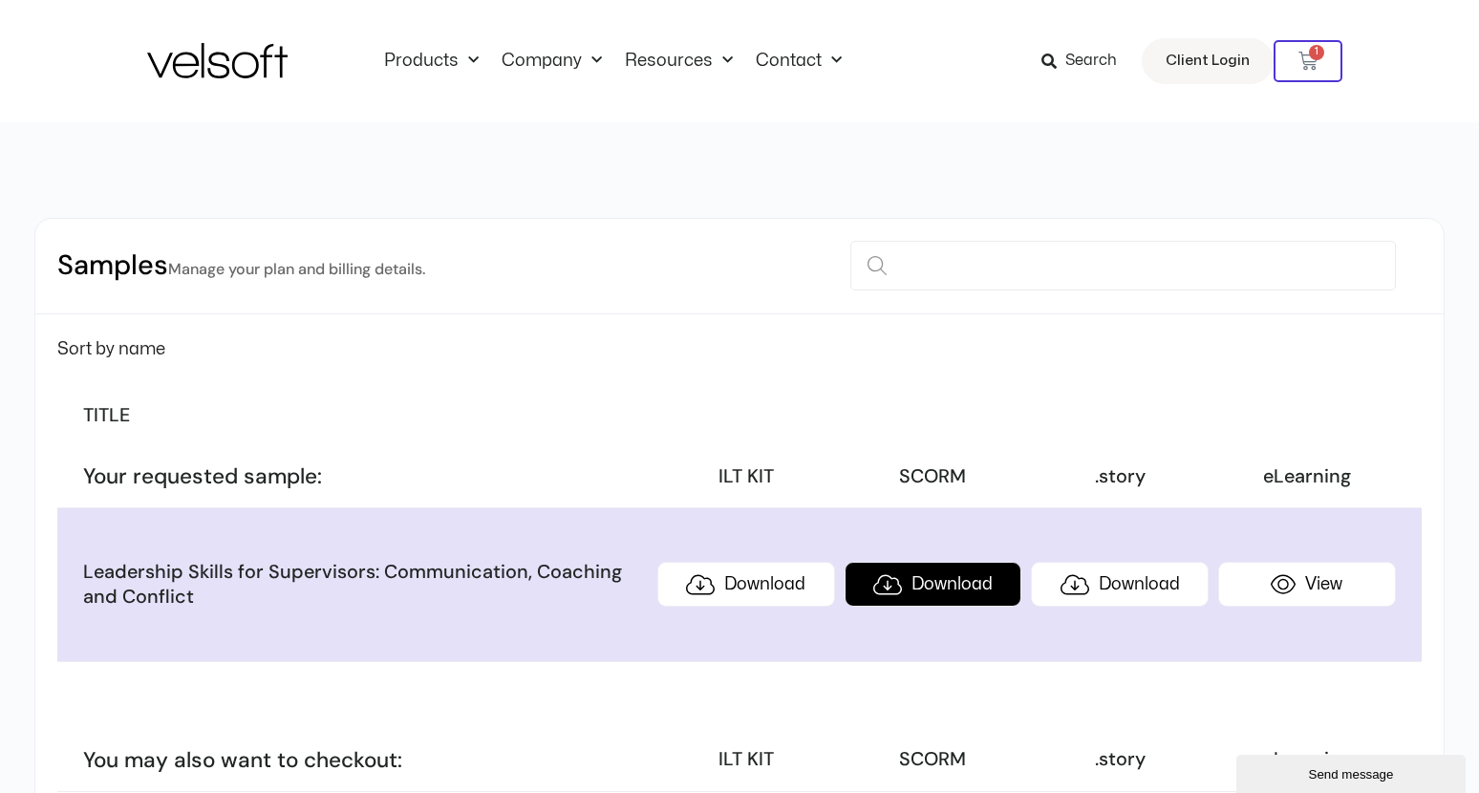
click at [984, 594] on link "Download" at bounding box center [933, 584] width 178 height 45
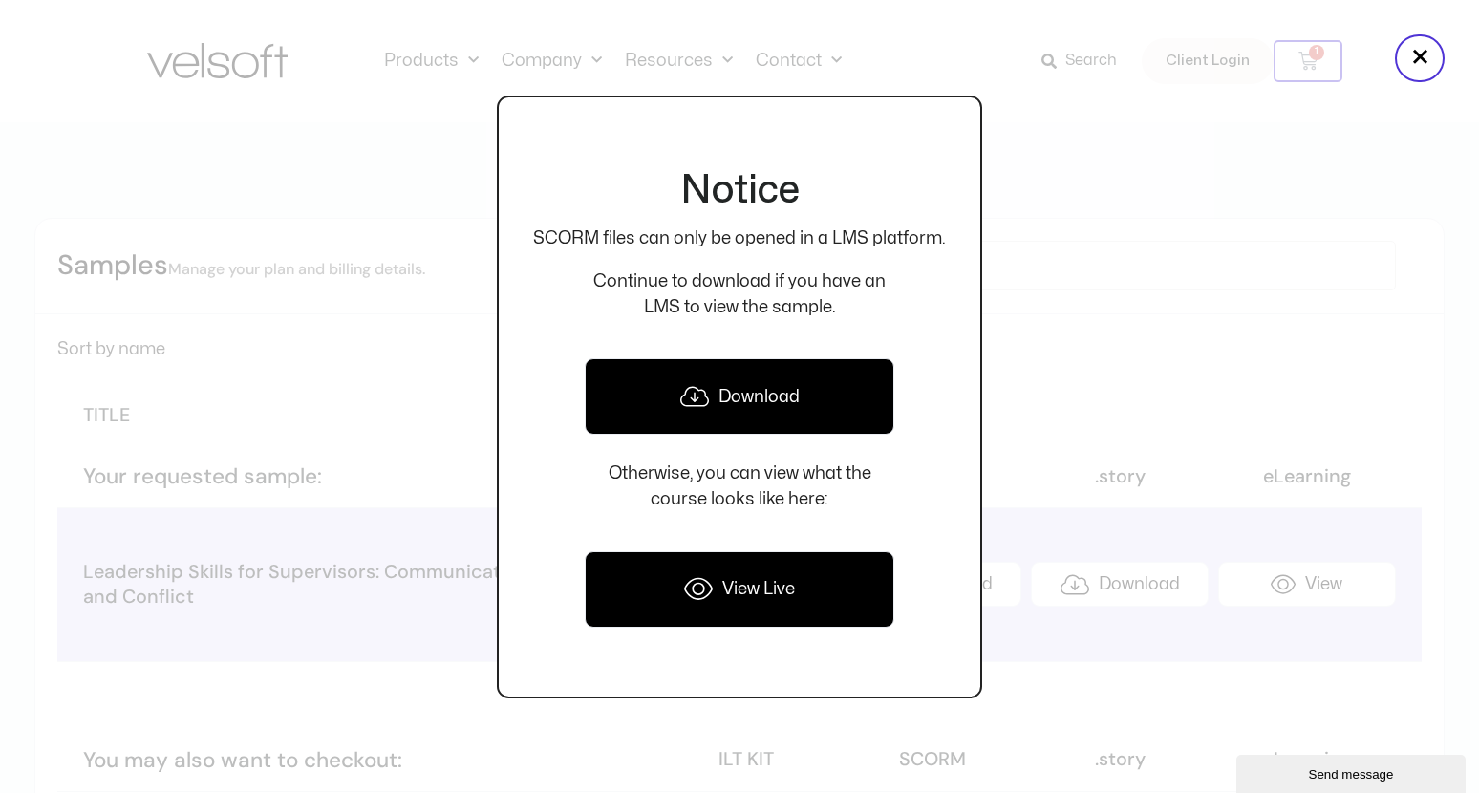
click at [1007, 320] on div at bounding box center [739, 396] width 1479 height 793
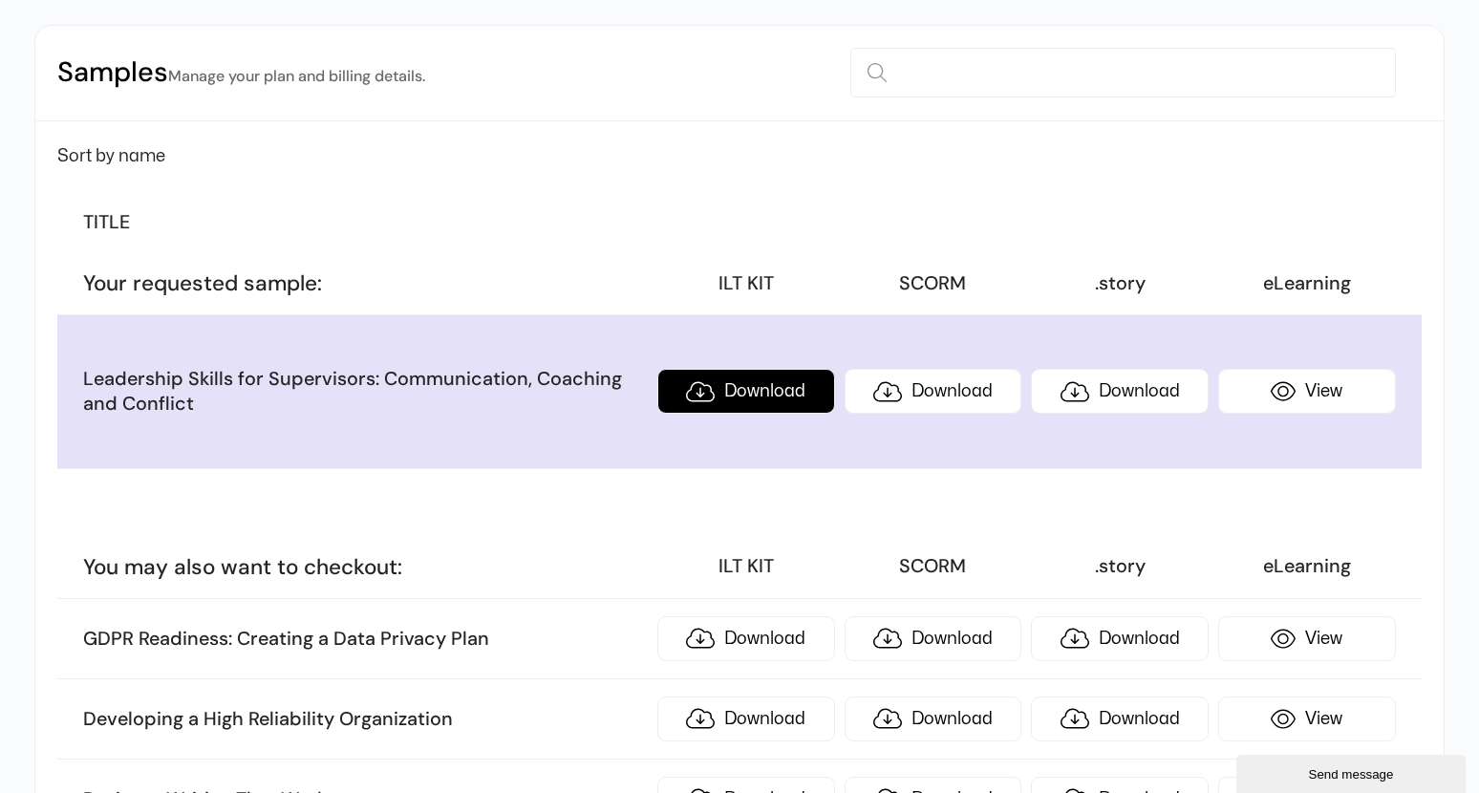
scroll to position [287, 0]
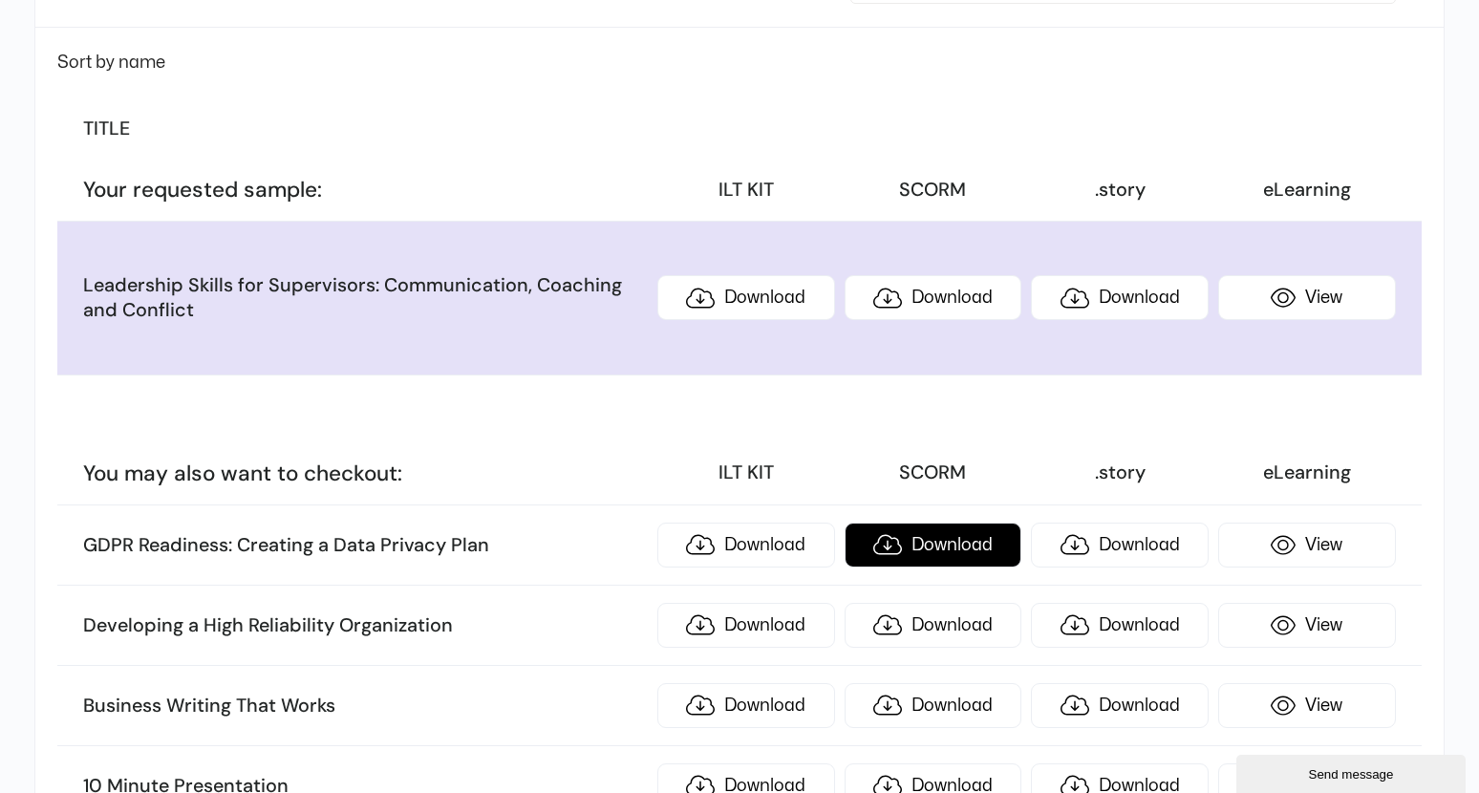
click at [935, 545] on link "Download" at bounding box center [933, 544] width 178 height 45
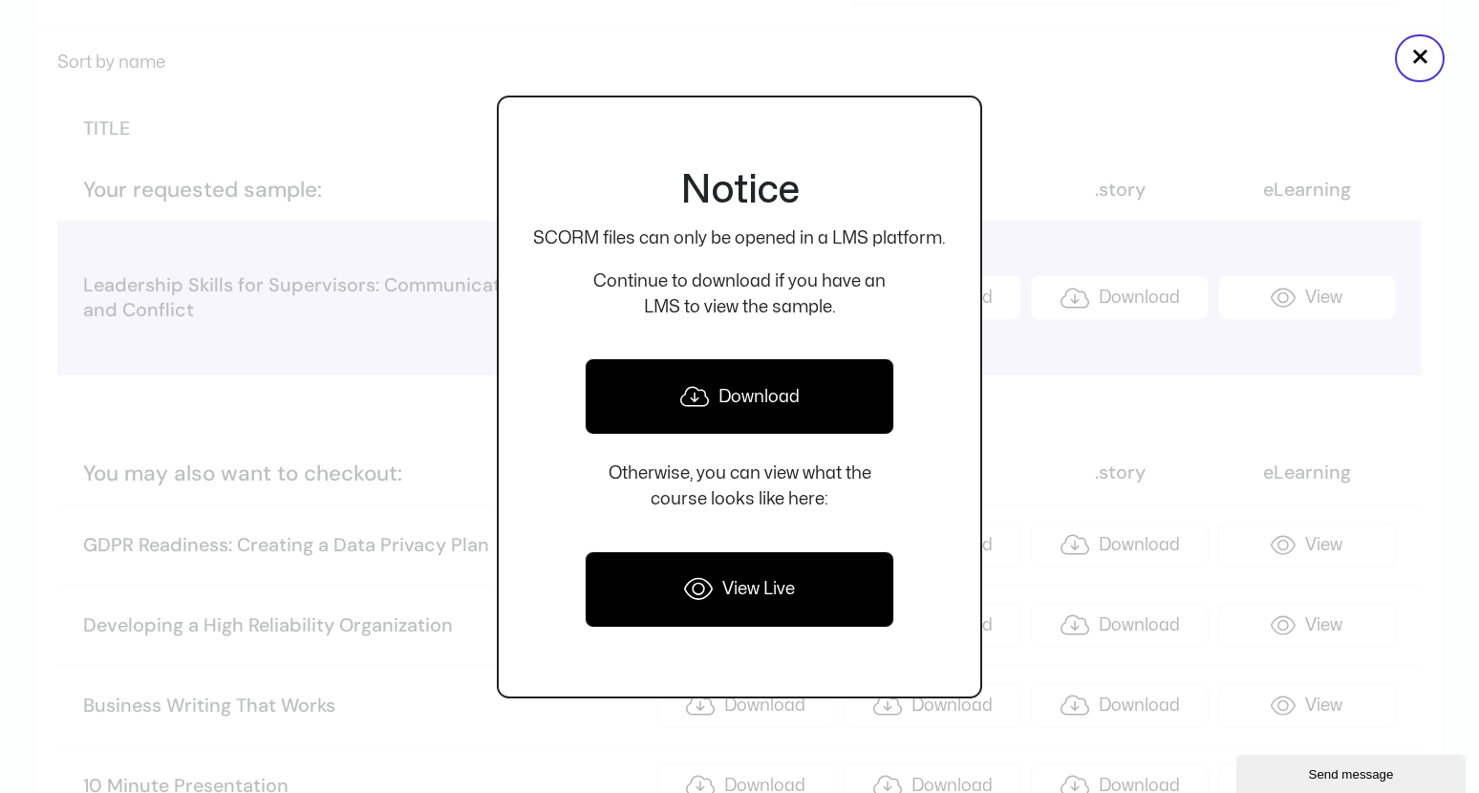
click at [1083, 202] on div at bounding box center [739, 396] width 1479 height 793
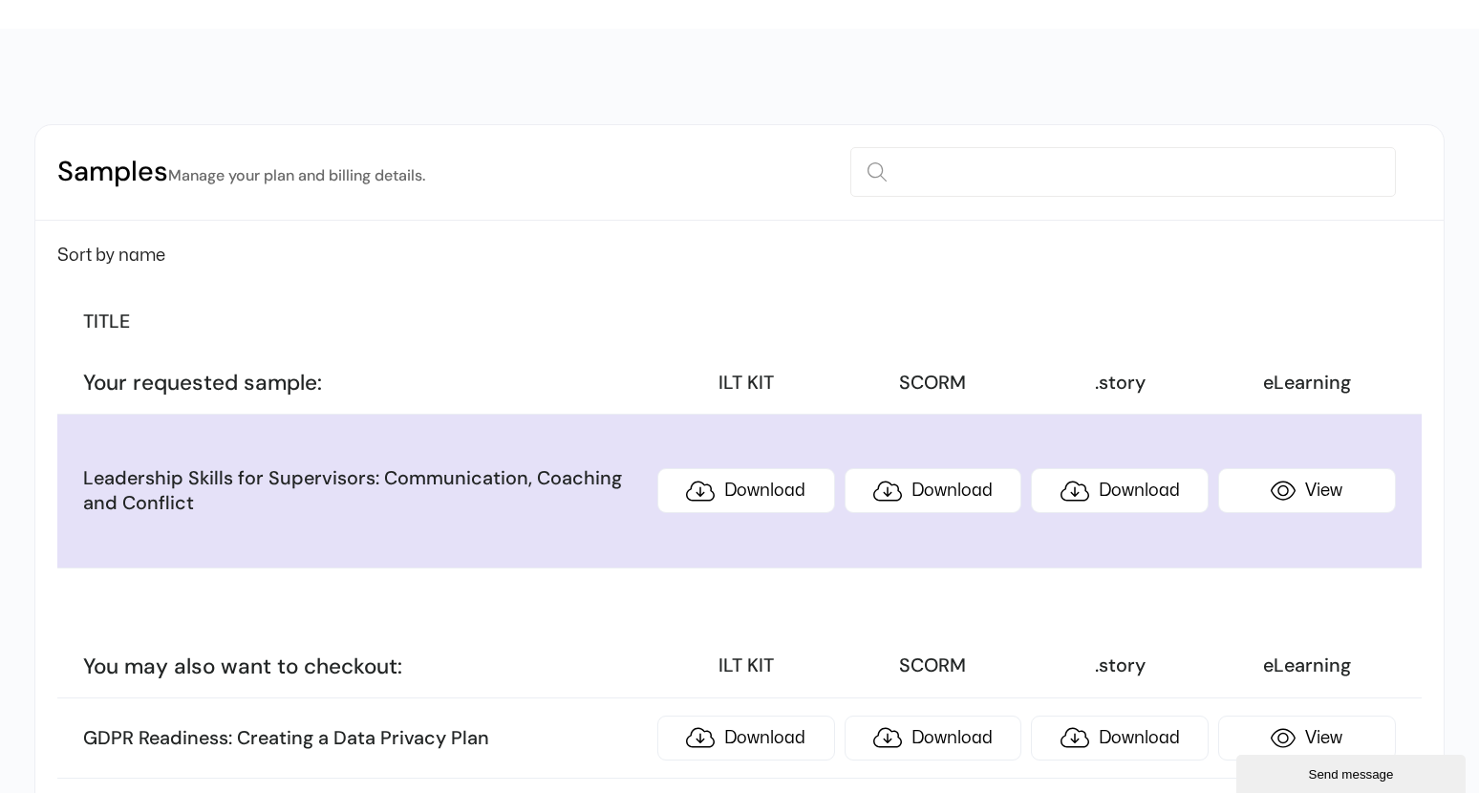
scroll to position [0, 0]
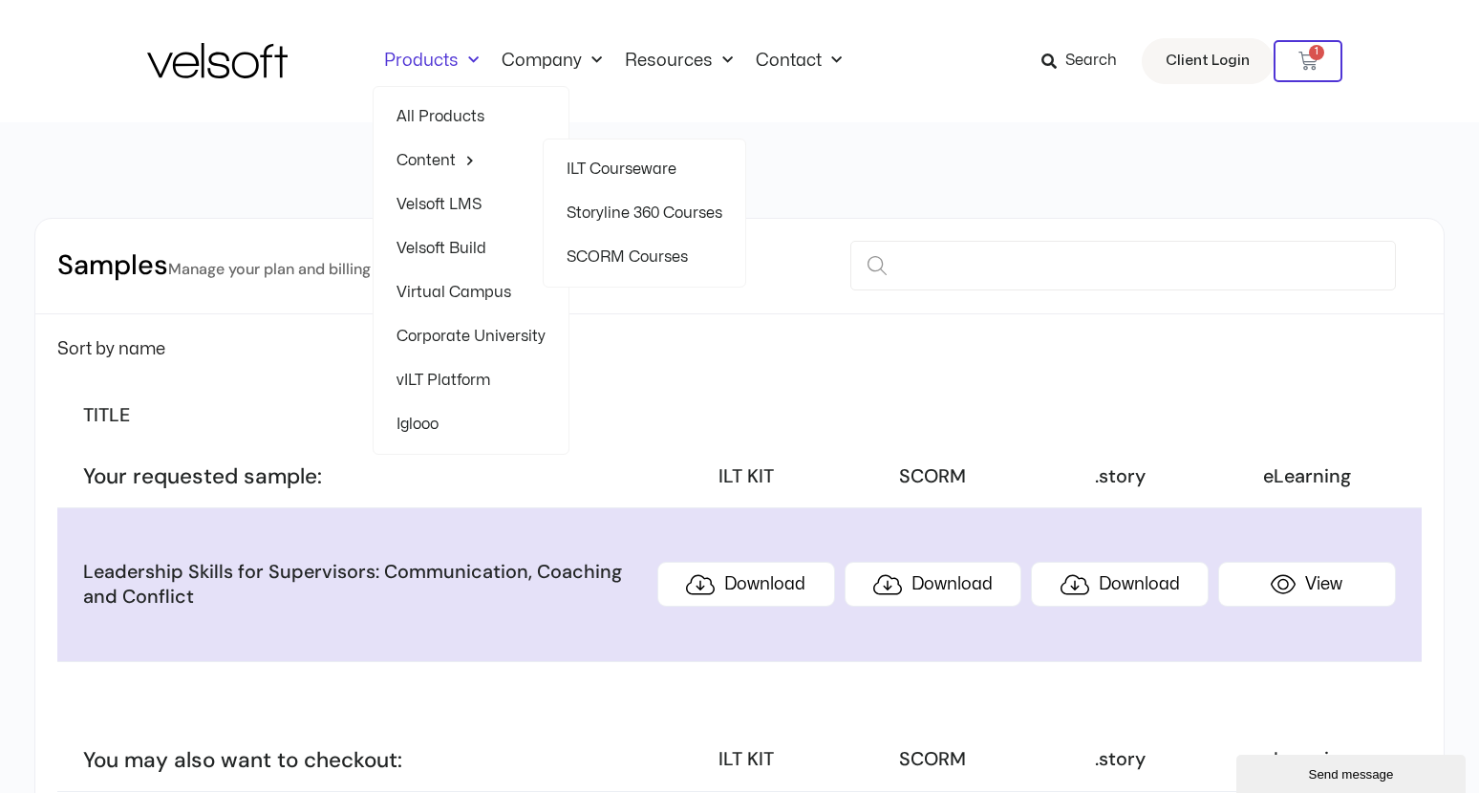
click at [632, 261] on link "SCORM Courses" at bounding box center [644, 257] width 156 height 44
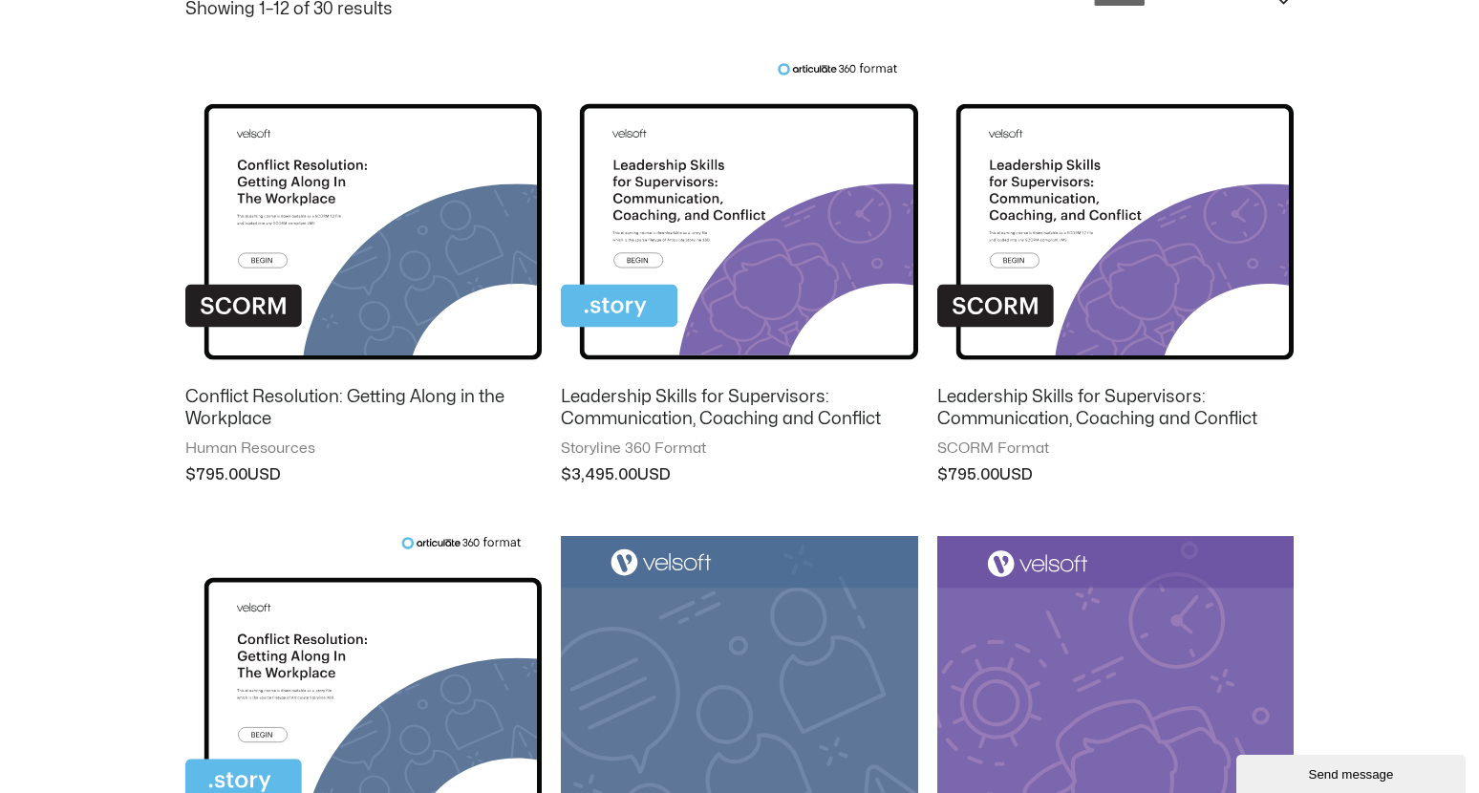
click at [1001, 304] on img at bounding box center [1115, 217] width 356 height 310
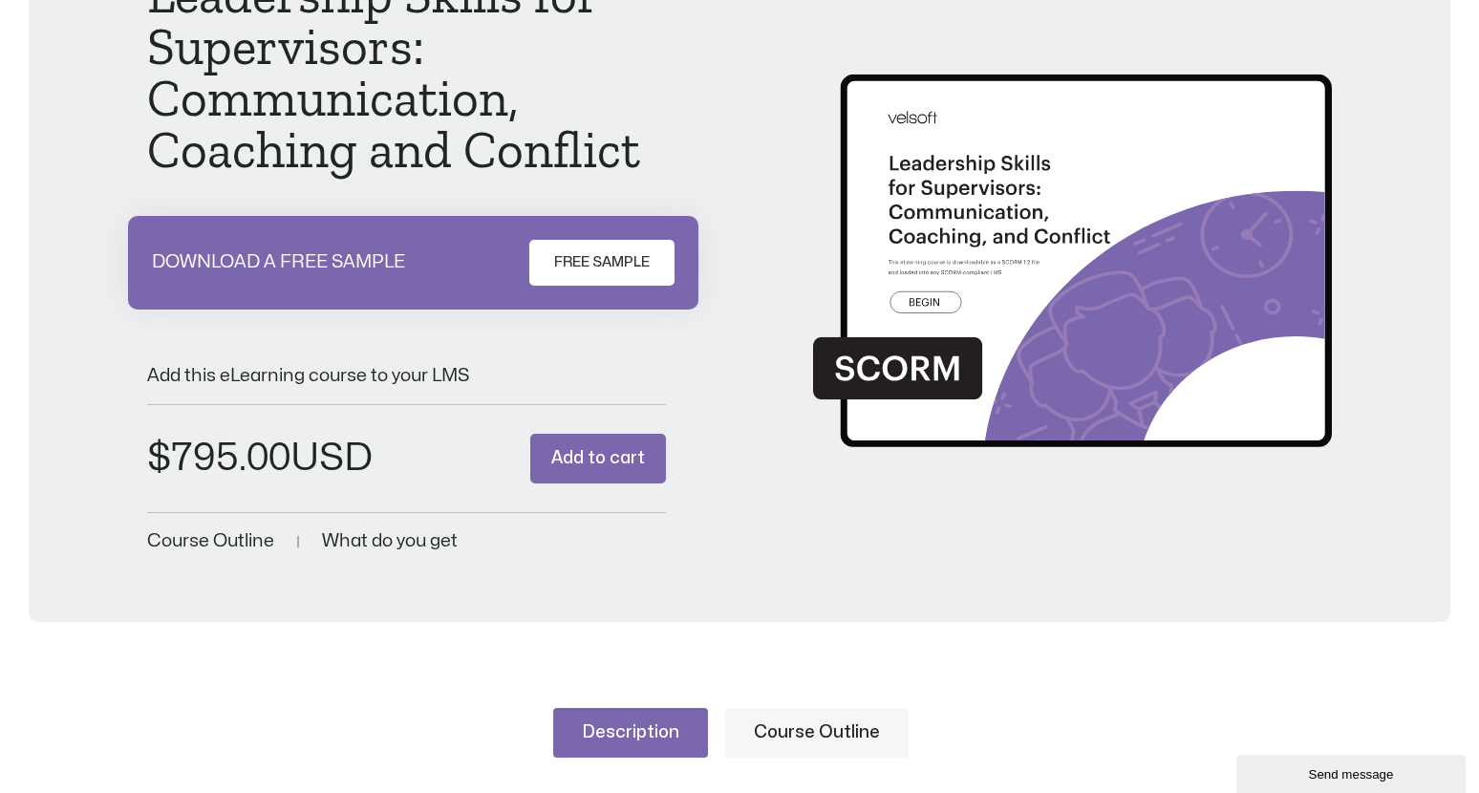
scroll to position [287, 0]
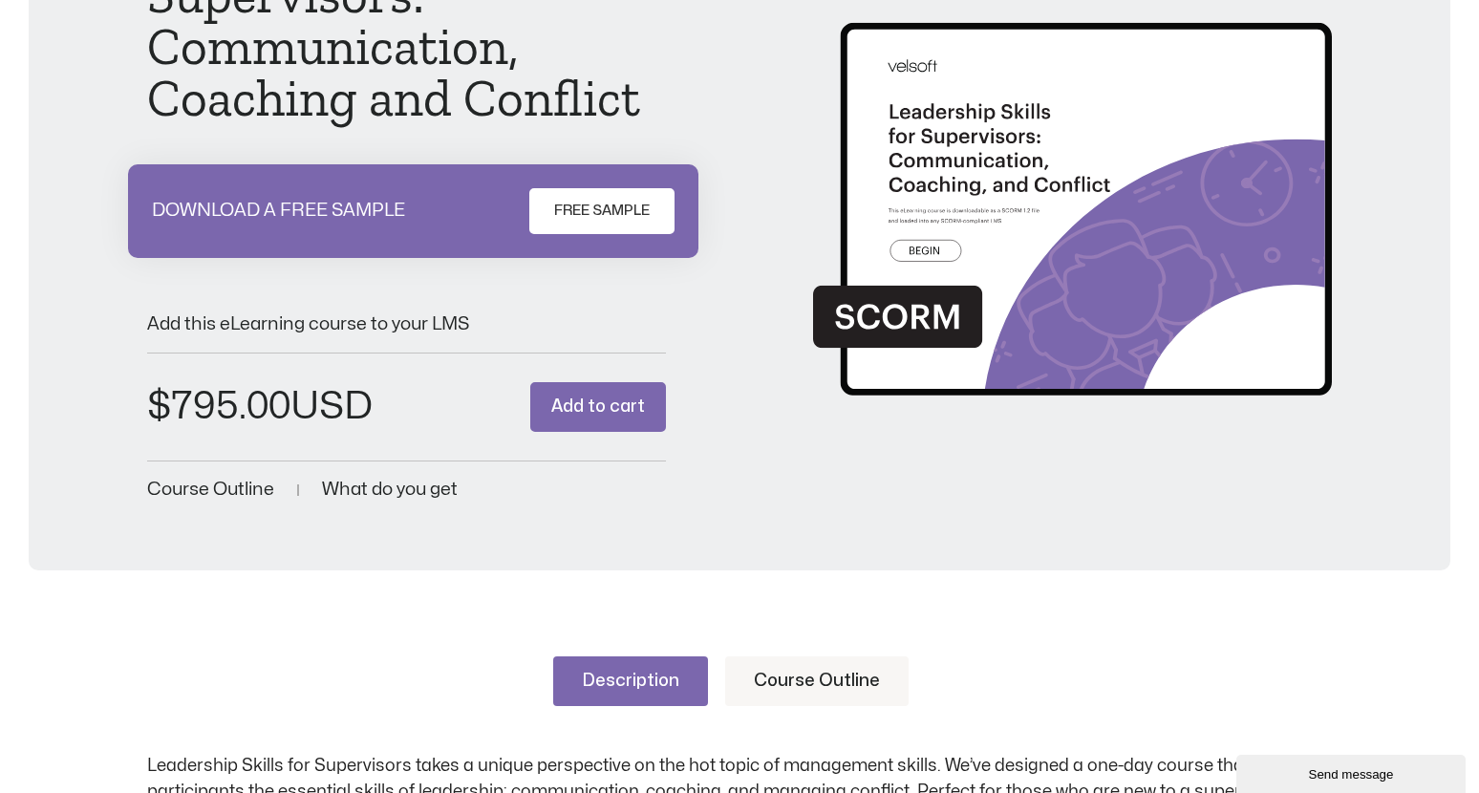
click at [629, 212] on span "FREE SAMPLE" at bounding box center [602, 211] width 96 height 23
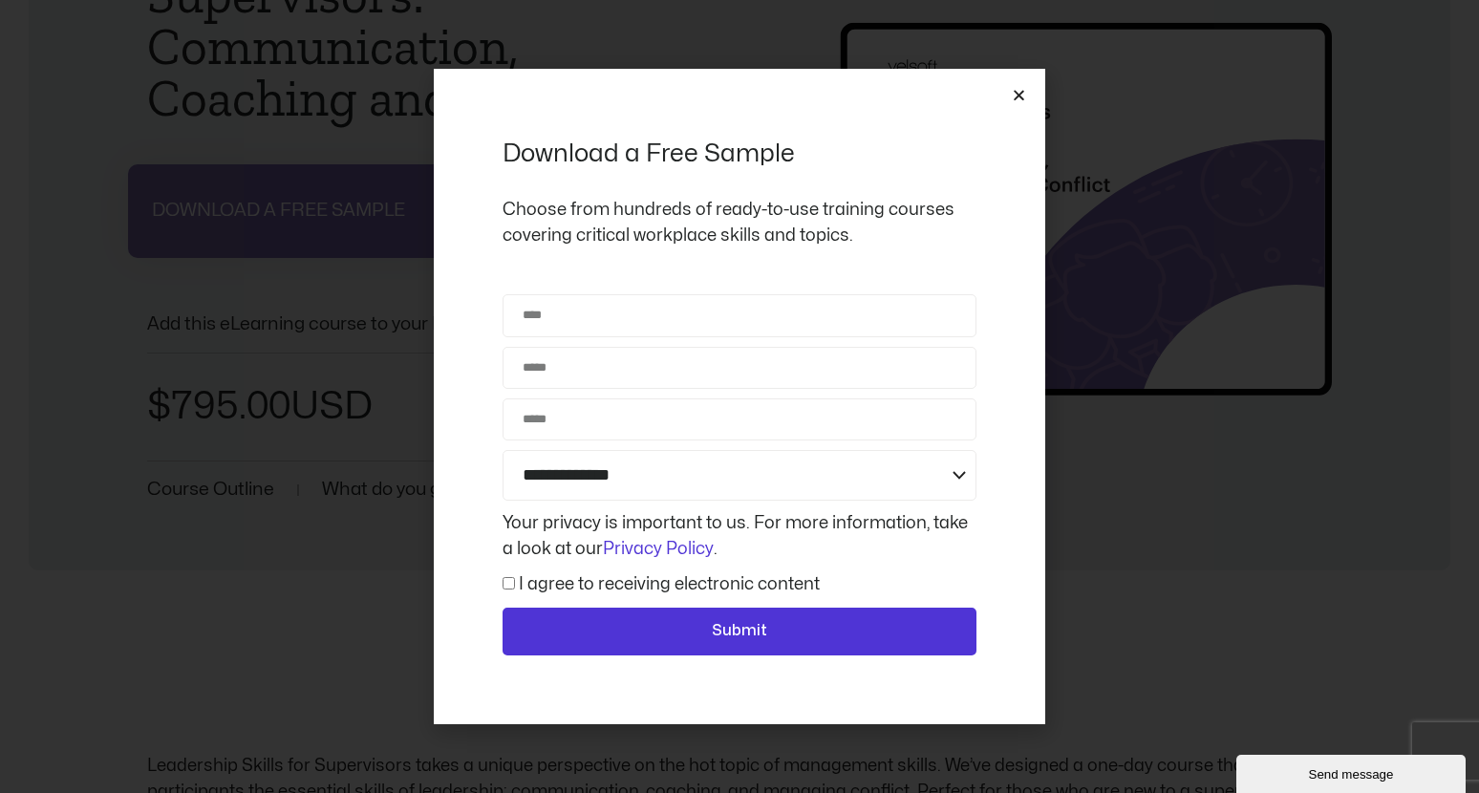
click at [1007, 90] on div "**********" at bounding box center [739, 396] width 611 height 654
click at [619, 309] on input "Name" at bounding box center [739, 315] width 474 height 42
type input "**********"
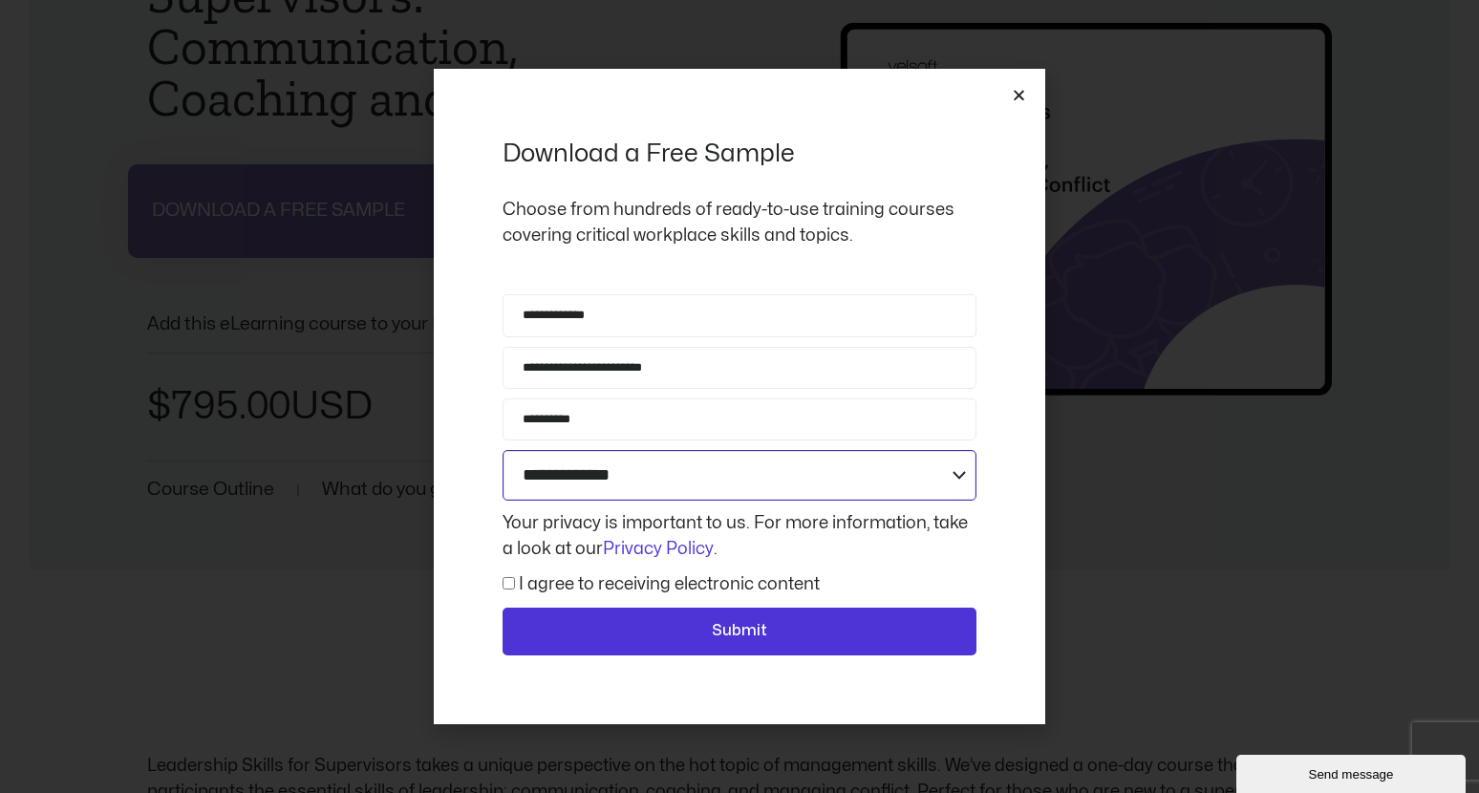
click at [958, 484] on select "**********" at bounding box center [739, 475] width 474 height 51
select select "**********"
click at [502, 450] on select "**********" at bounding box center [739, 475] width 474 height 51
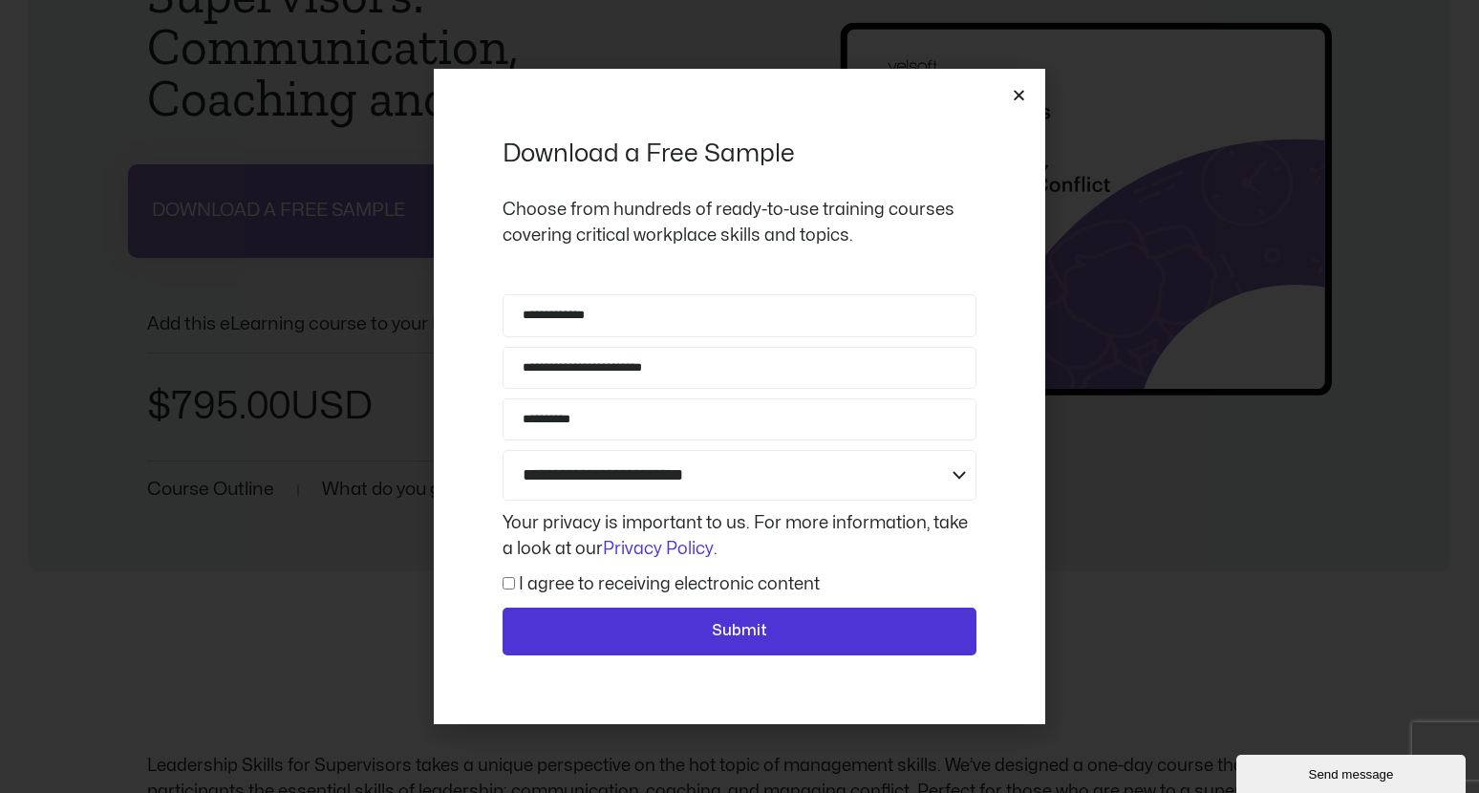
click at [551, 588] on label "I agree to receiving electronic content" at bounding box center [669, 584] width 301 height 16
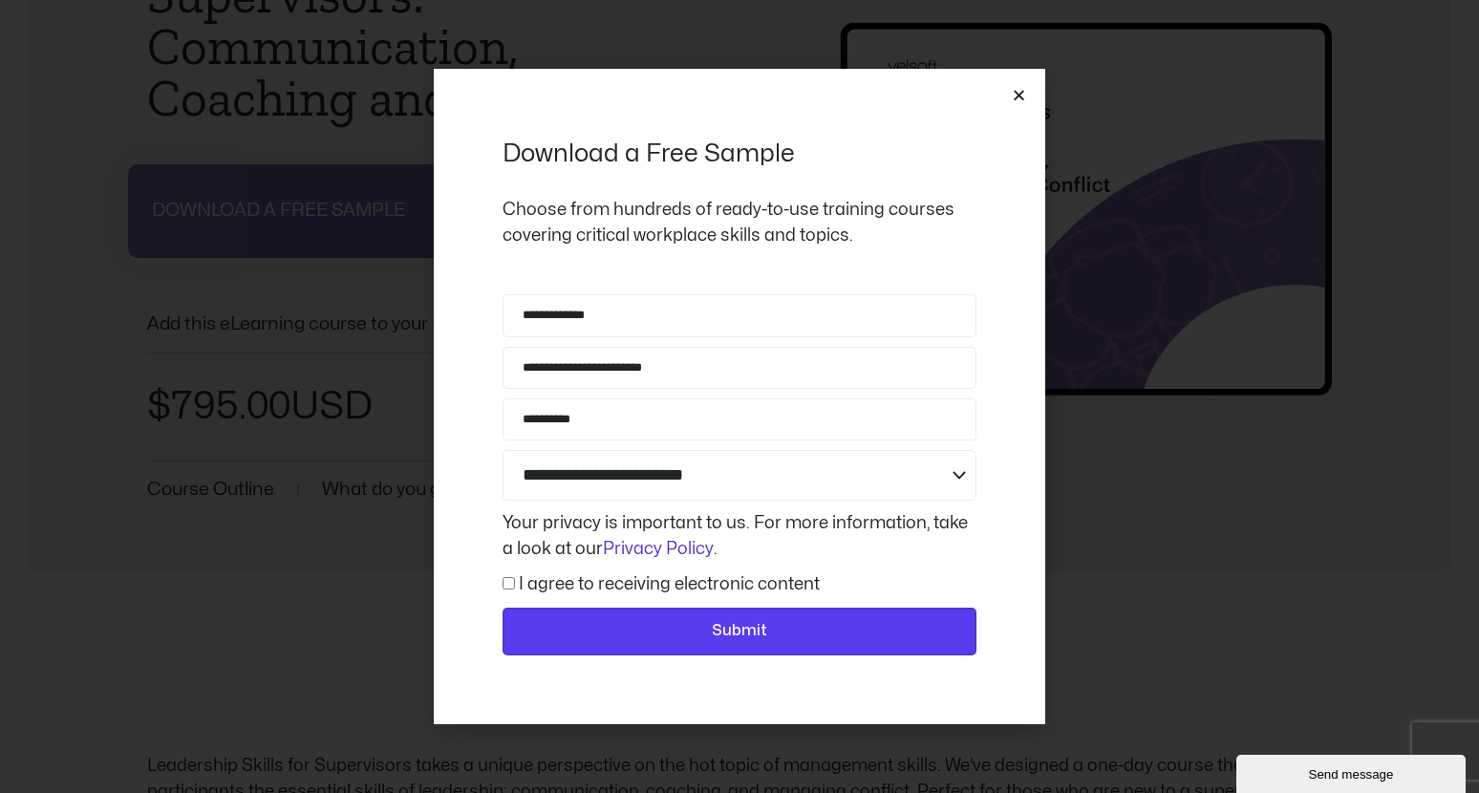
click at [584, 613] on button "Submit" at bounding box center [739, 632] width 474 height 48
